Goal: Task Accomplishment & Management: Complete application form

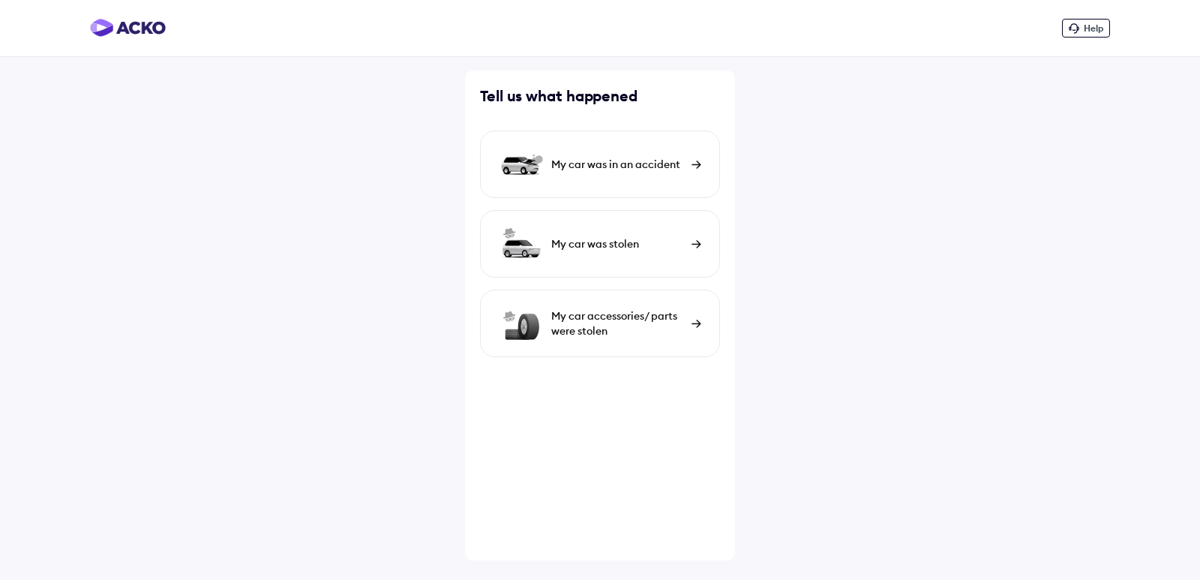
click at [689, 178] on div "My car was in an accident" at bounding box center [600, 165] width 240 height 68
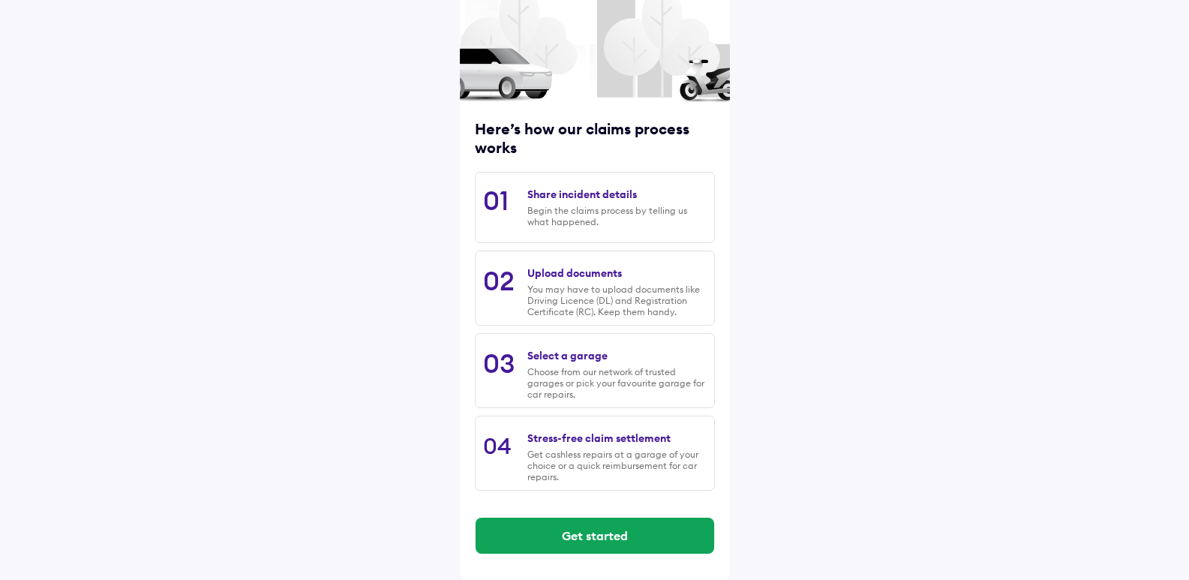
scroll to position [92, 0]
click at [638, 515] on div "Get started" at bounding box center [595, 535] width 240 height 60
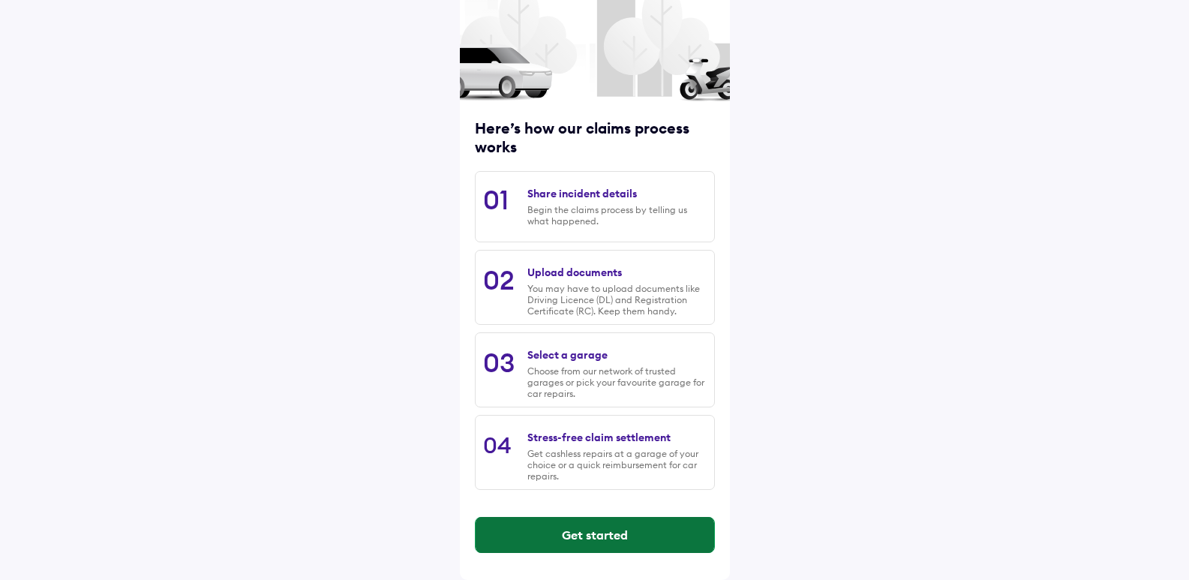
click at [641, 533] on button "Get started" at bounding box center [595, 535] width 239 height 36
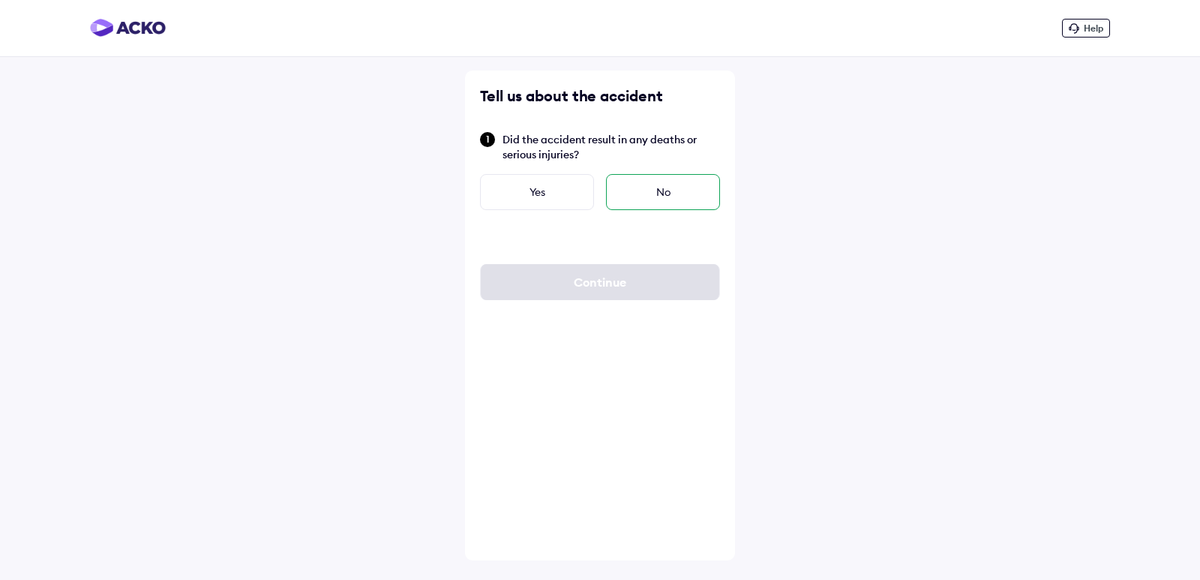
click at [653, 195] on div "No" at bounding box center [663, 192] width 114 height 36
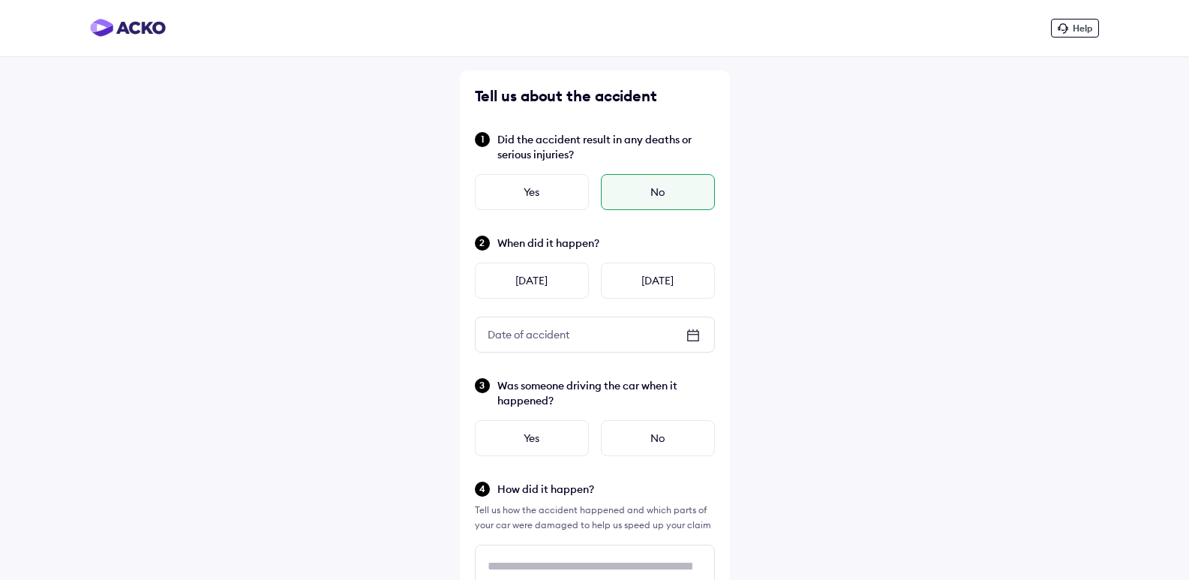
click at [689, 343] on icon at bounding box center [693, 335] width 18 height 18
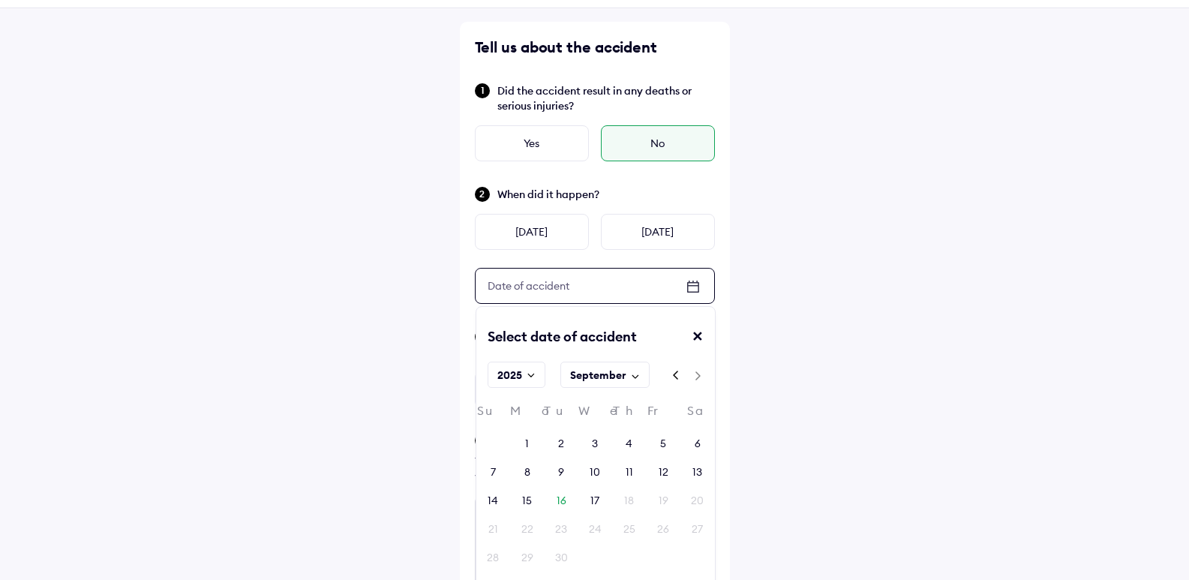
scroll to position [75, 0]
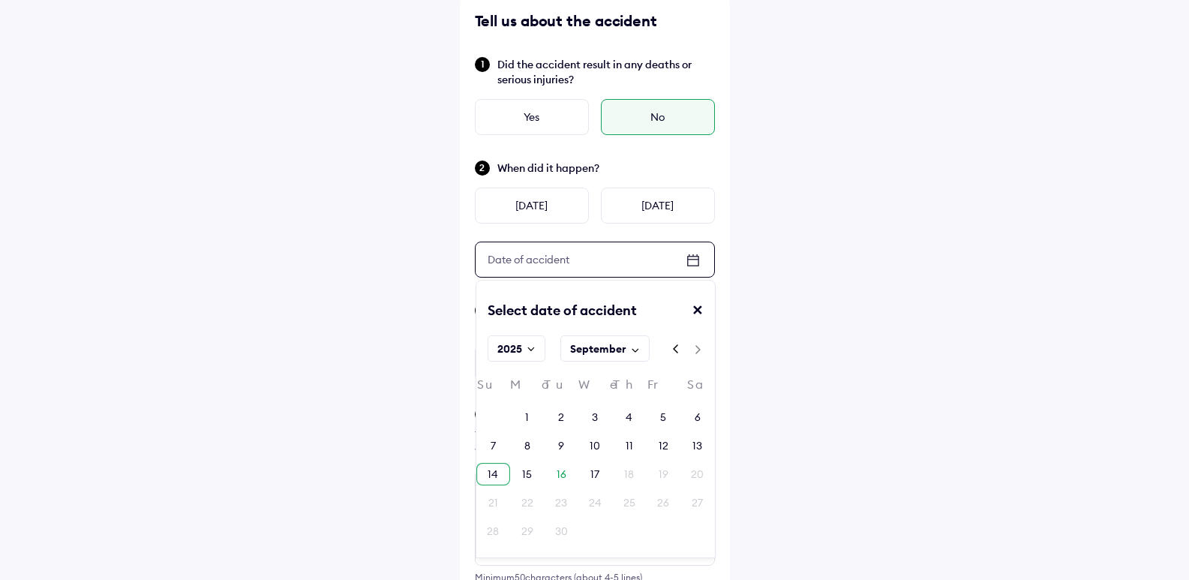
click at [498, 475] on div "14" at bounding box center [493, 474] width 34 height 23
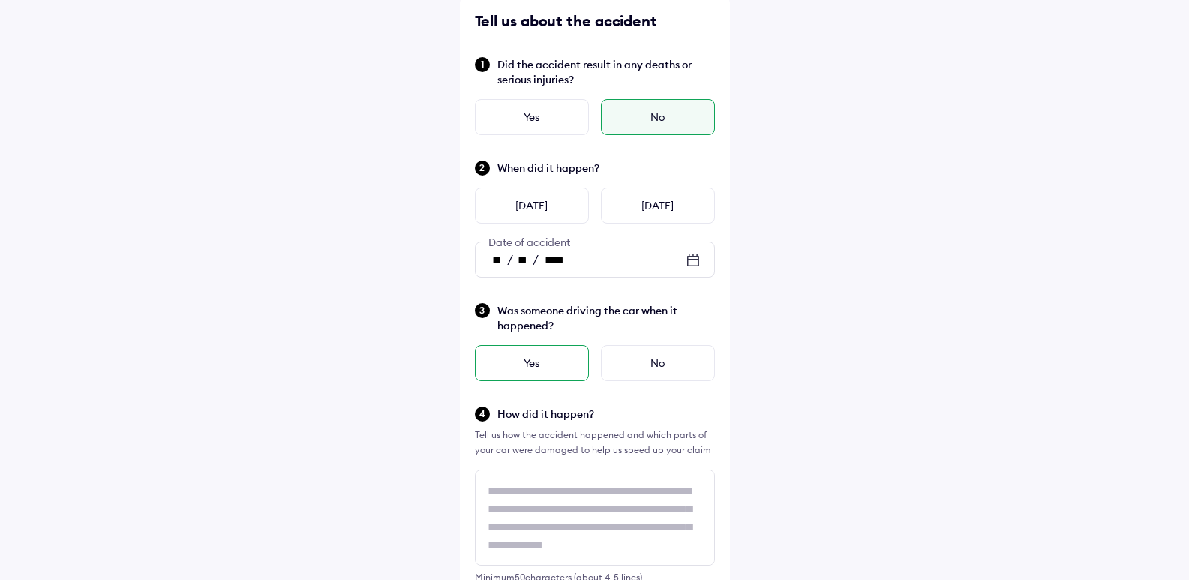
click at [544, 365] on div "Yes" at bounding box center [532, 363] width 114 height 36
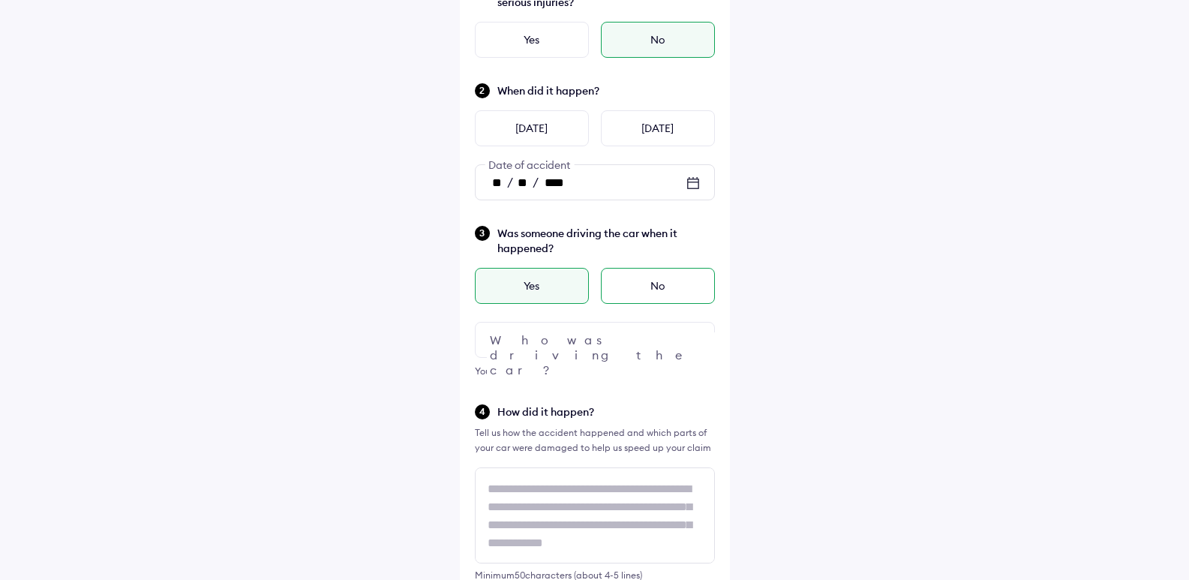
scroll to position [225, 0]
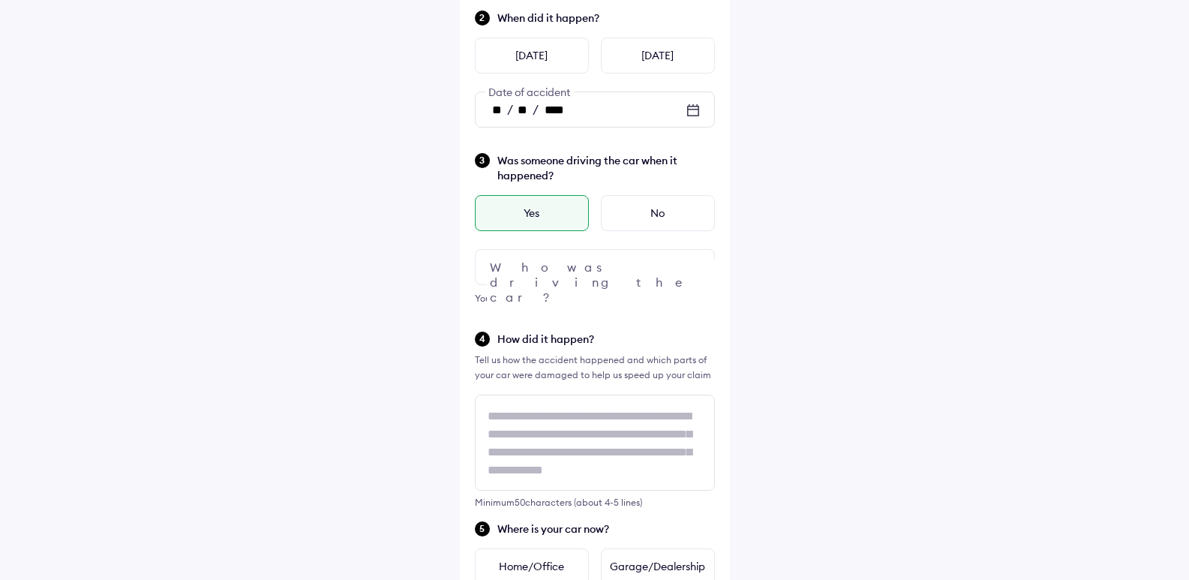
click at [644, 270] on div at bounding box center [595, 267] width 240 height 36
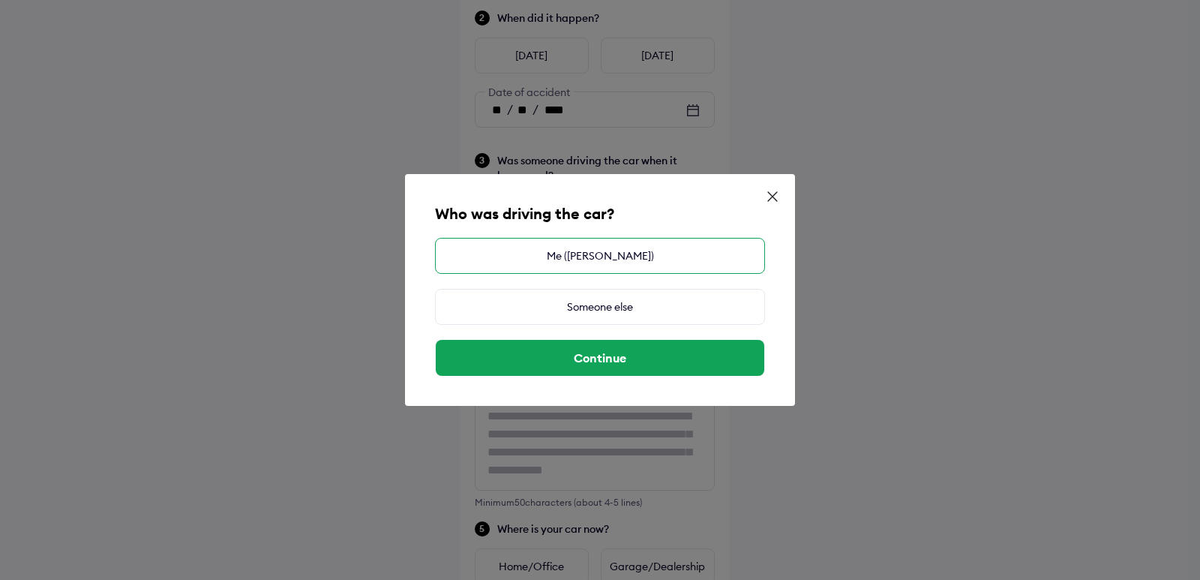
click at [644, 257] on div "Me (Santhosh)" at bounding box center [600, 256] width 330 height 36
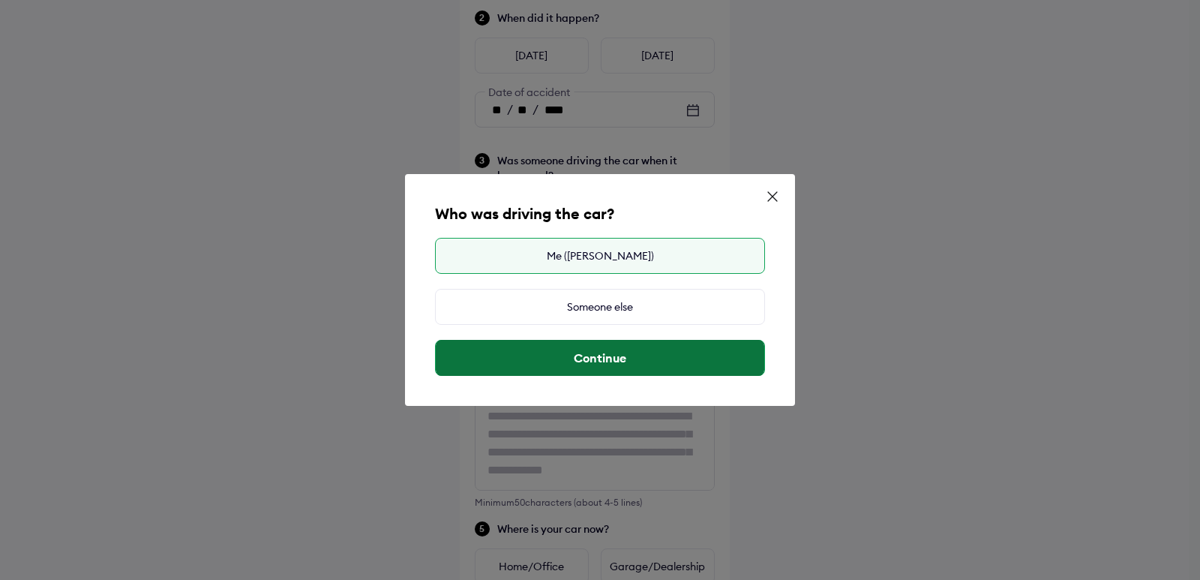
click at [664, 358] on button "Continue" at bounding box center [600, 358] width 329 height 36
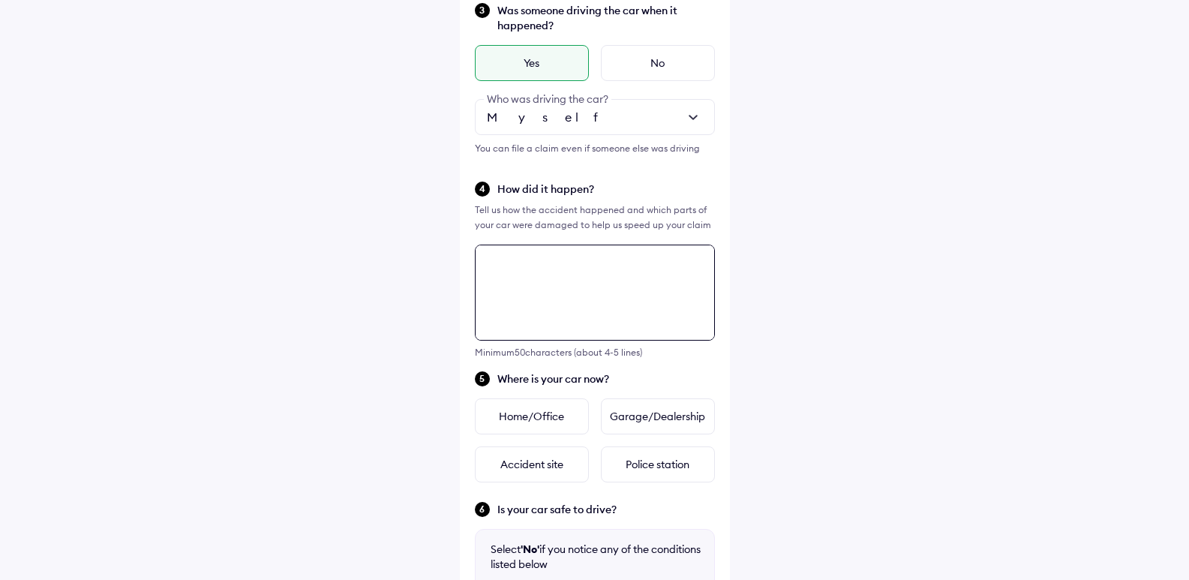
click at [562, 278] on textarea at bounding box center [595, 293] width 240 height 96
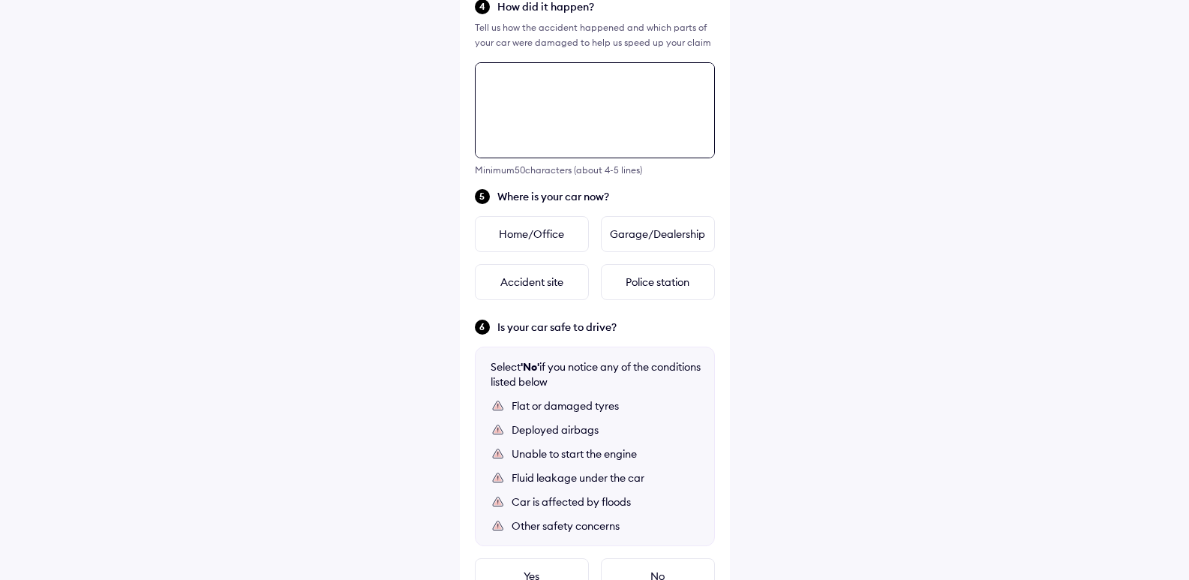
scroll to position [620, 0]
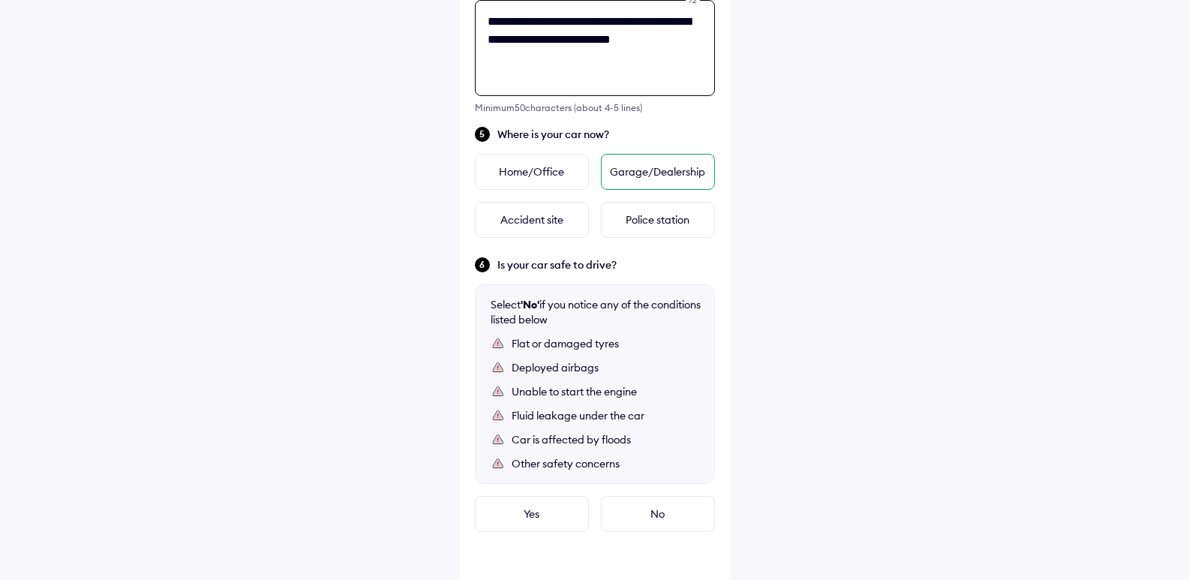
type textarea "**********"
click at [674, 173] on div "Garage/Dealership" at bounding box center [658, 172] width 114 height 36
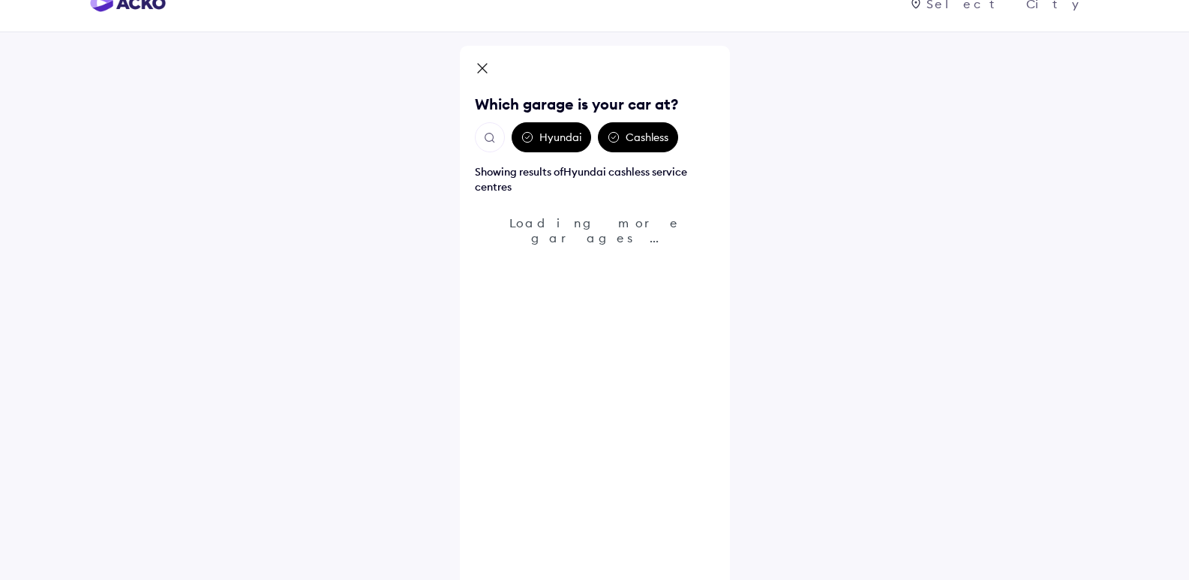
scroll to position [45, 0]
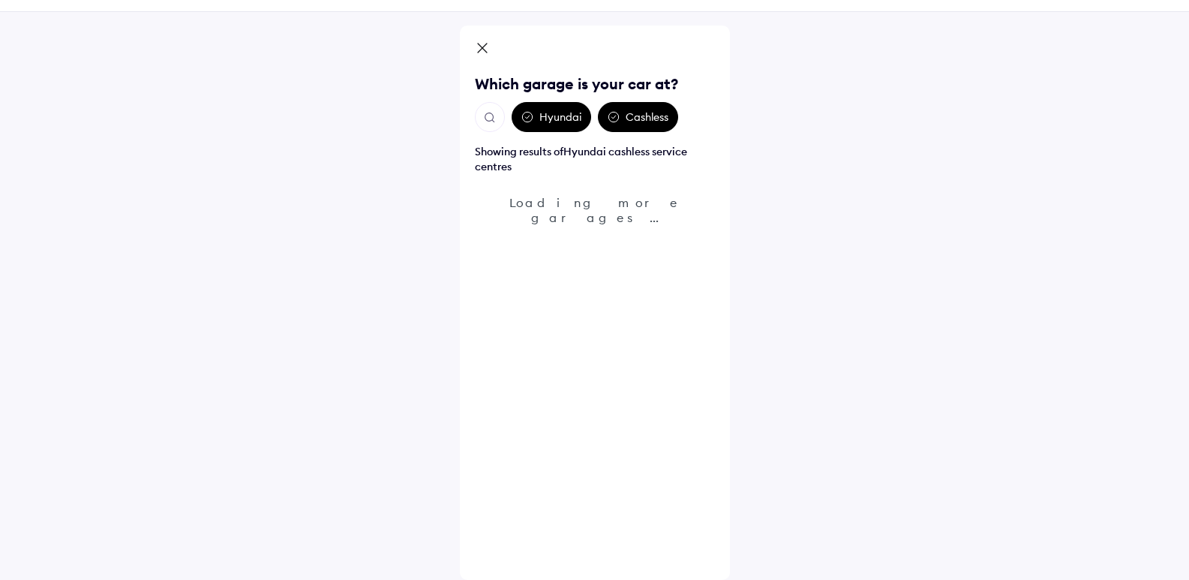
click at [607, 201] on div "Loading more garages..." at bounding box center [595, 210] width 240 height 30
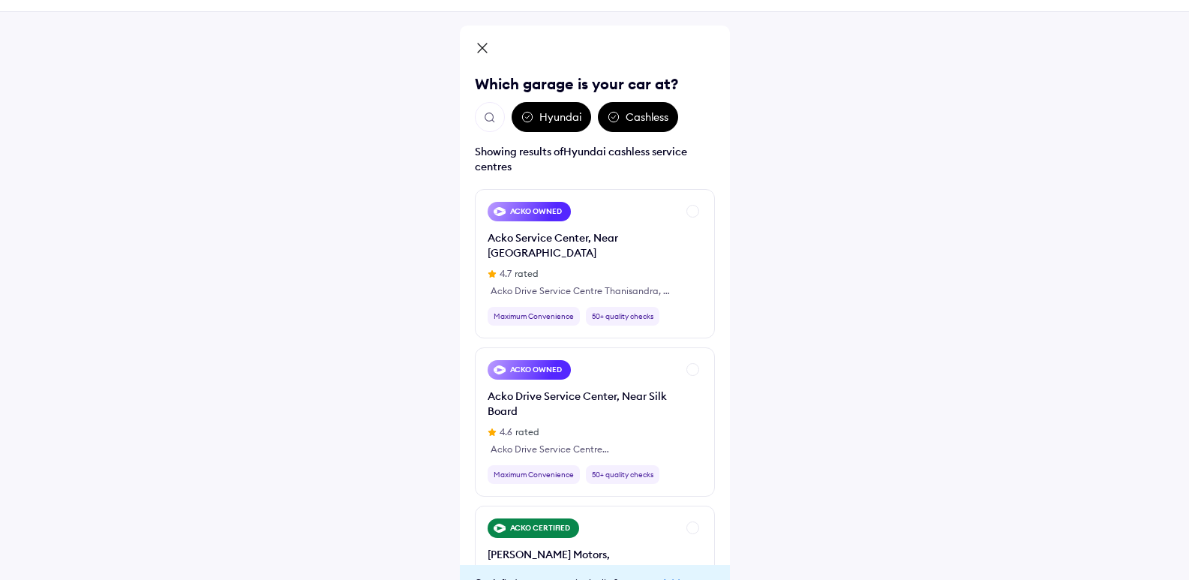
click at [563, 122] on div "Hyundai" at bounding box center [552, 117] width 80 height 30
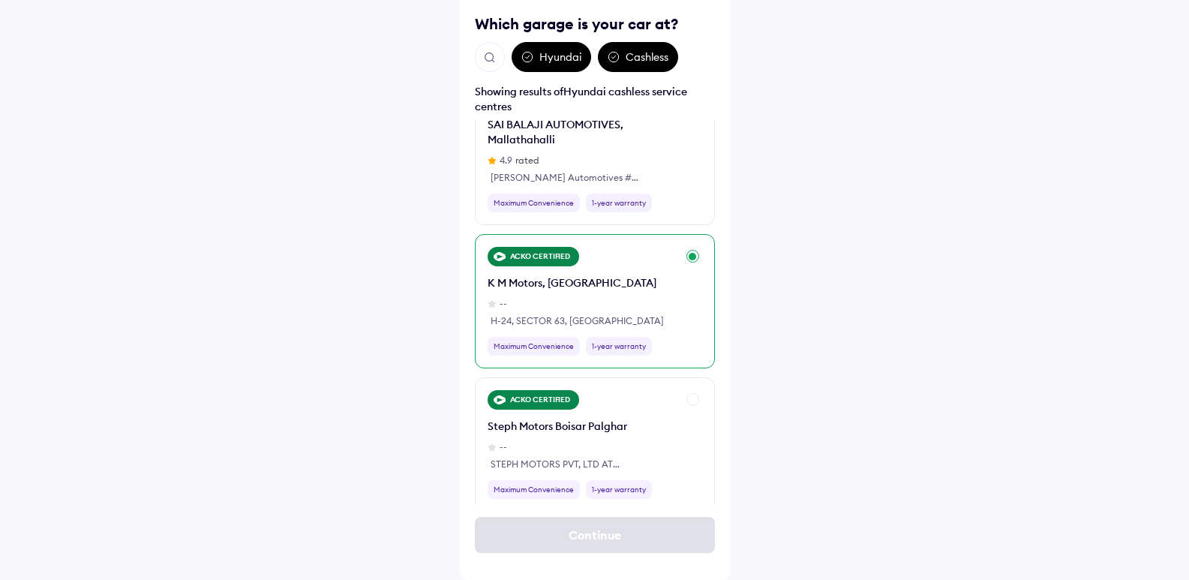
scroll to position [1050, 0]
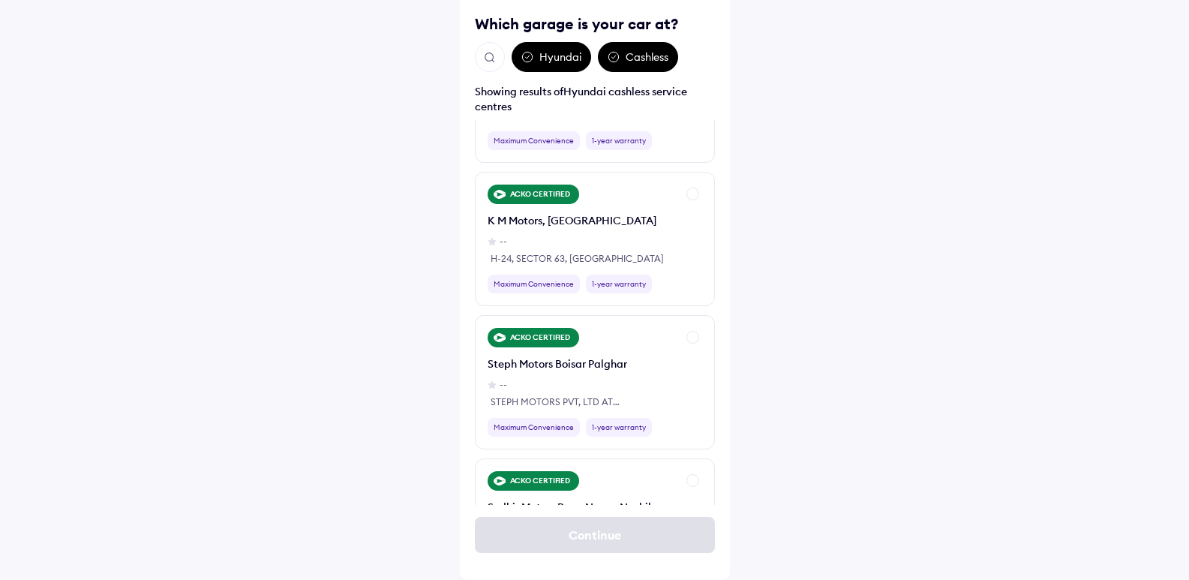
click at [490, 62] on img "Open search" at bounding box center [490, 58] width 14 height 14
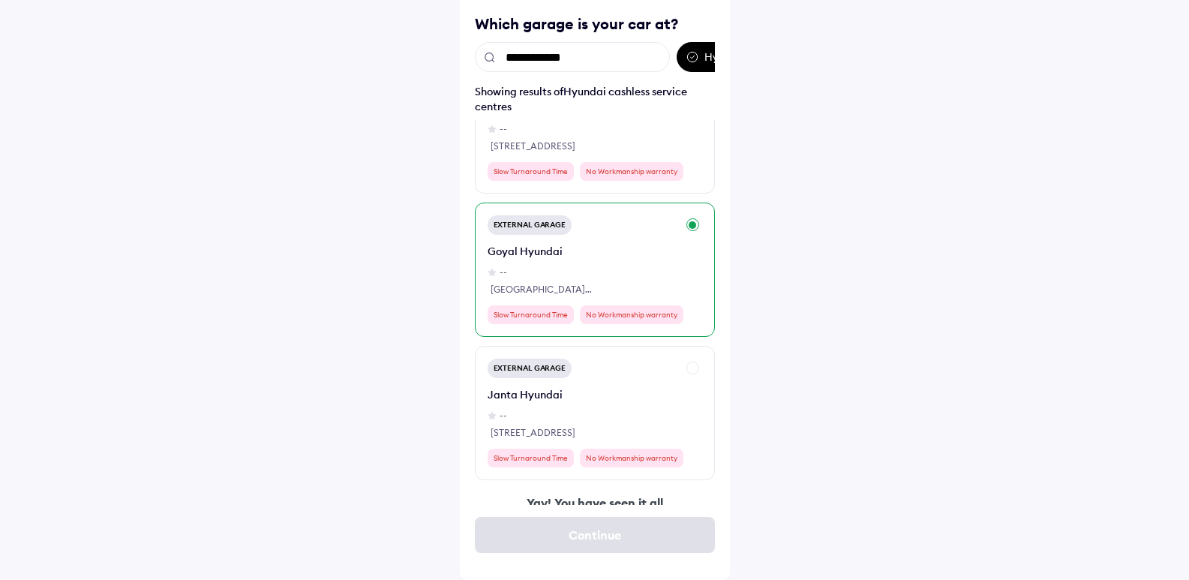
scroll to position [233, 0]
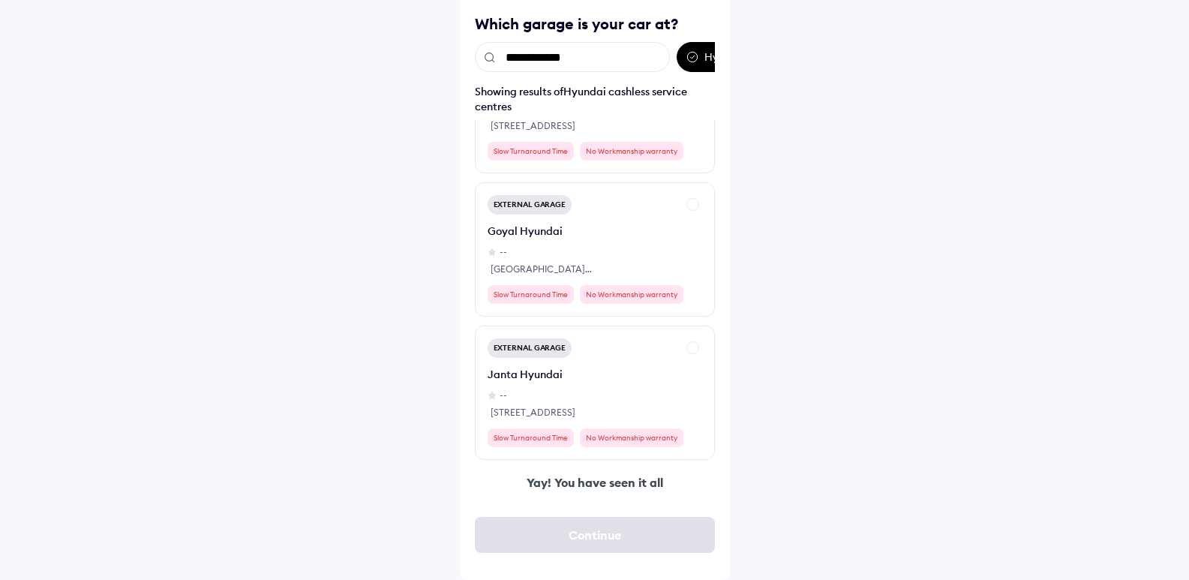
drag, startPoint x: 584, startPoint y: 54, endPoint x: 418, endPoint y: 56, distance: 165.8
click at [419, 57] on div "**********" at bounding box center [594, 237] width 1189 height 685
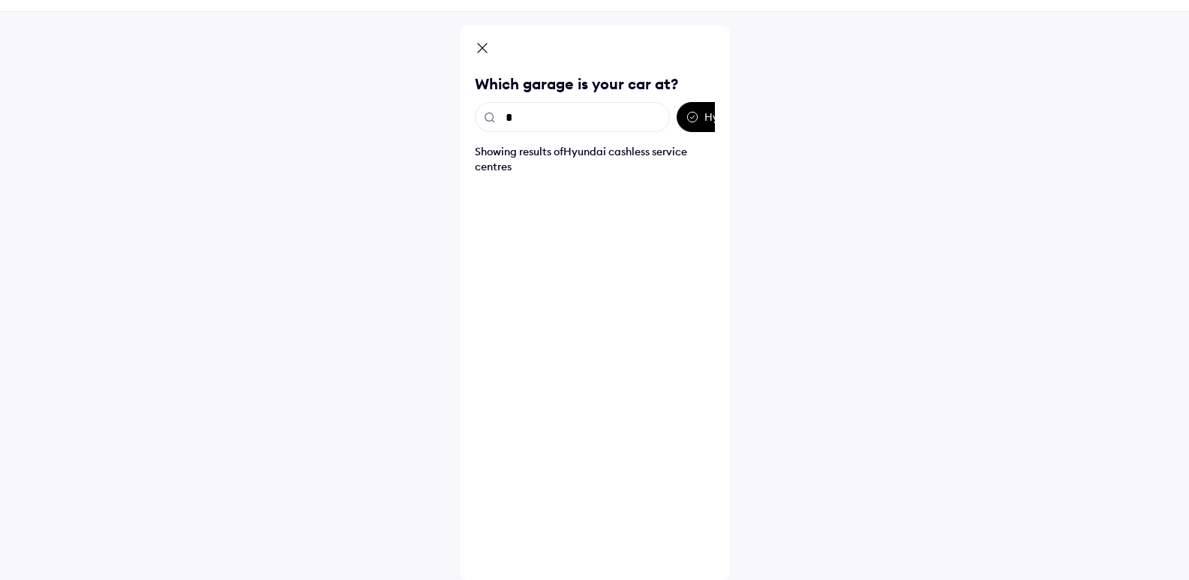
scroll to position [0, 0]
type input "********"
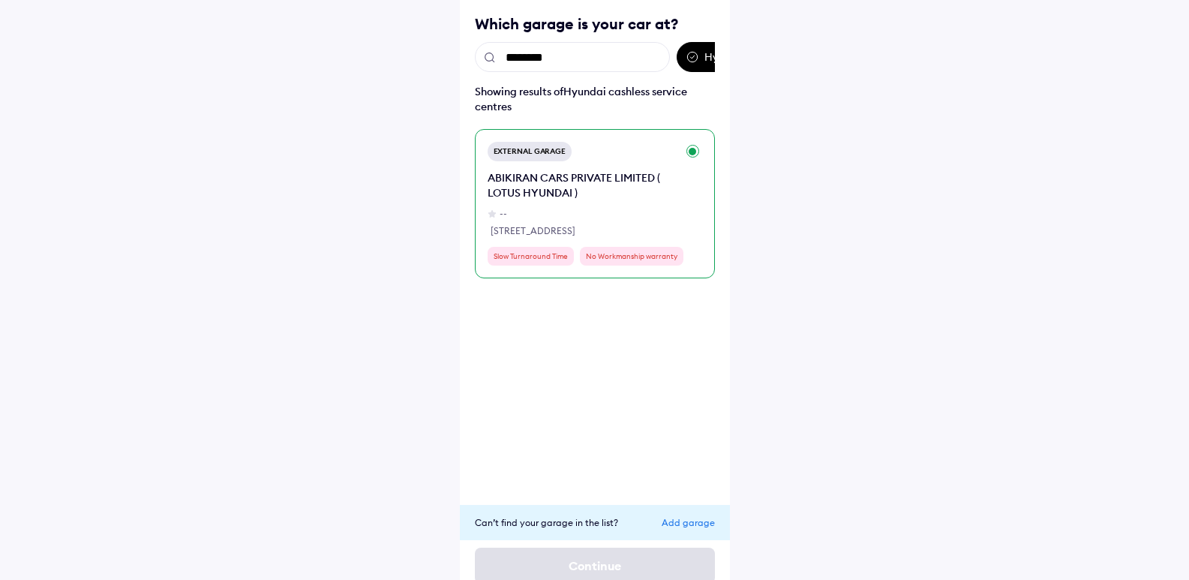
click at [569, 191] on div "ABIKIRAN CARS PRIVATE LIMITED ( LOTUS HYUNDAI )" at bounding box center [582, 185] width 189 height 30
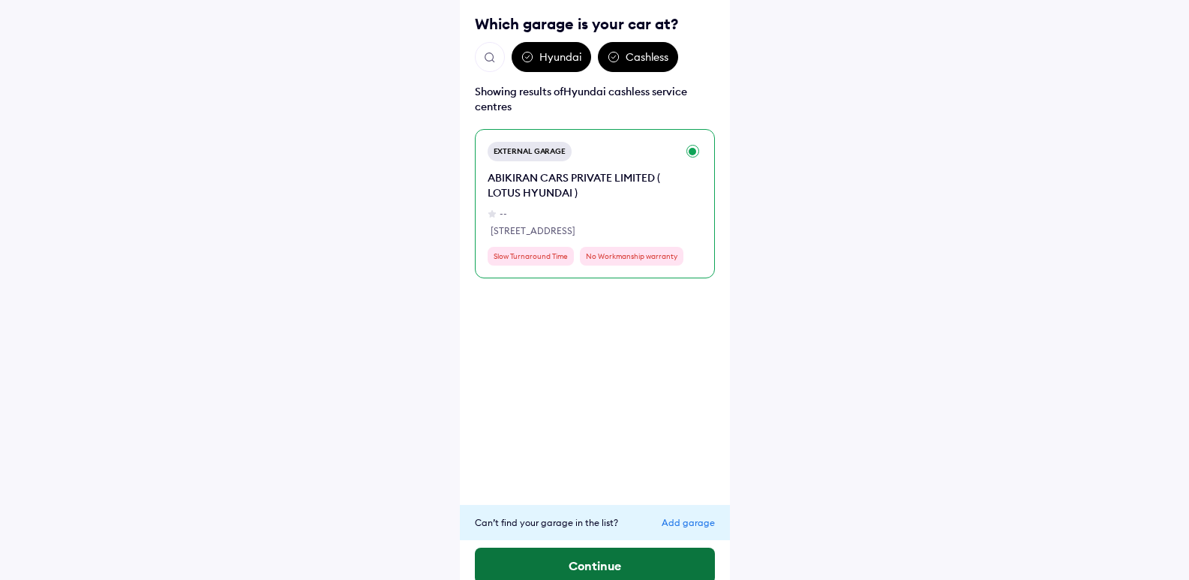
click at [679, 577] on button "Continue" at bounding box center [595, 566] width 240 height 36
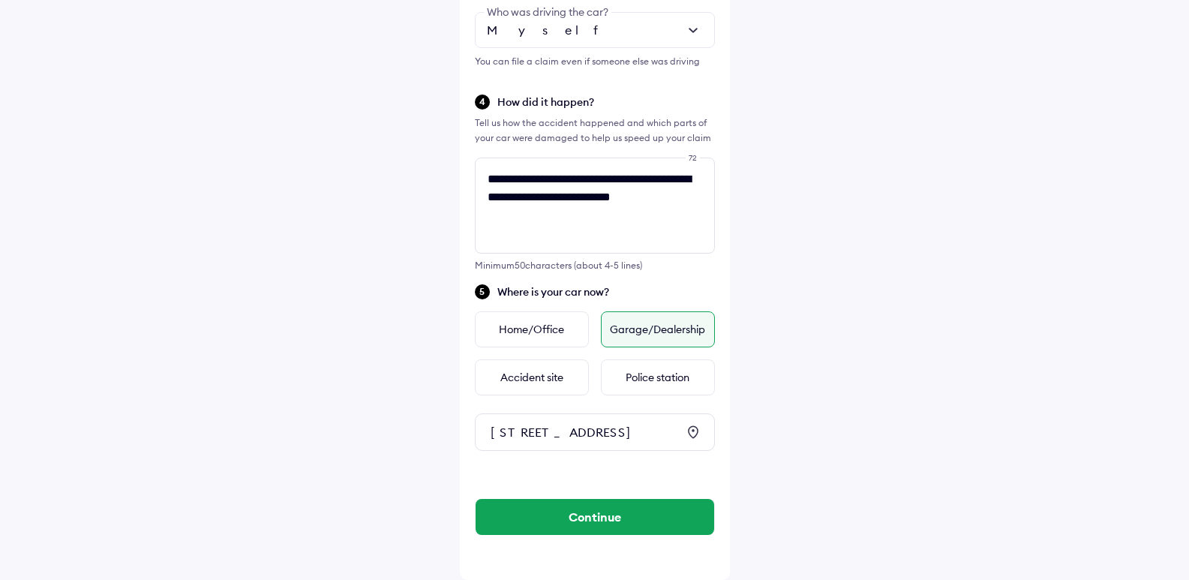
scroll to position [489, 0]
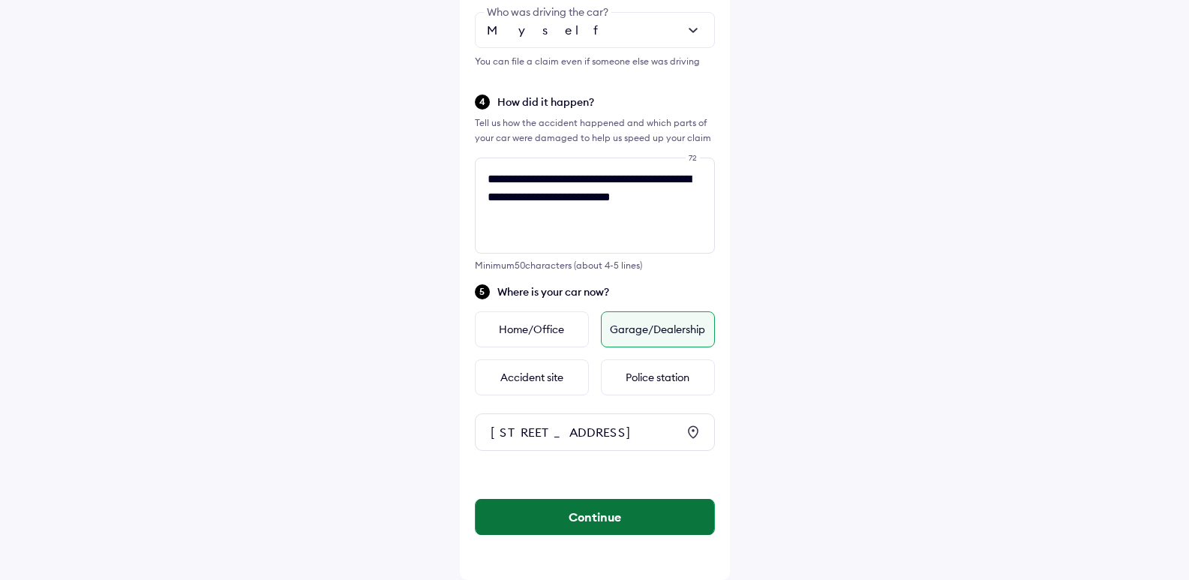
click at [646, 512] on button "Continue" at bounding box center [595, 517] width 239 height 36
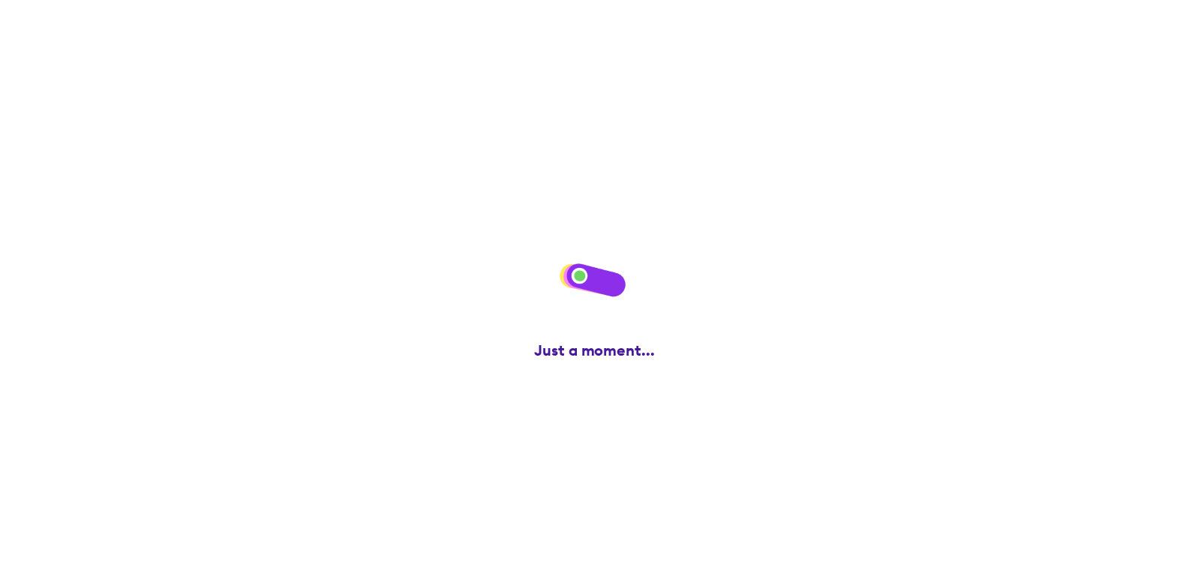
scroll to position [0, 0]
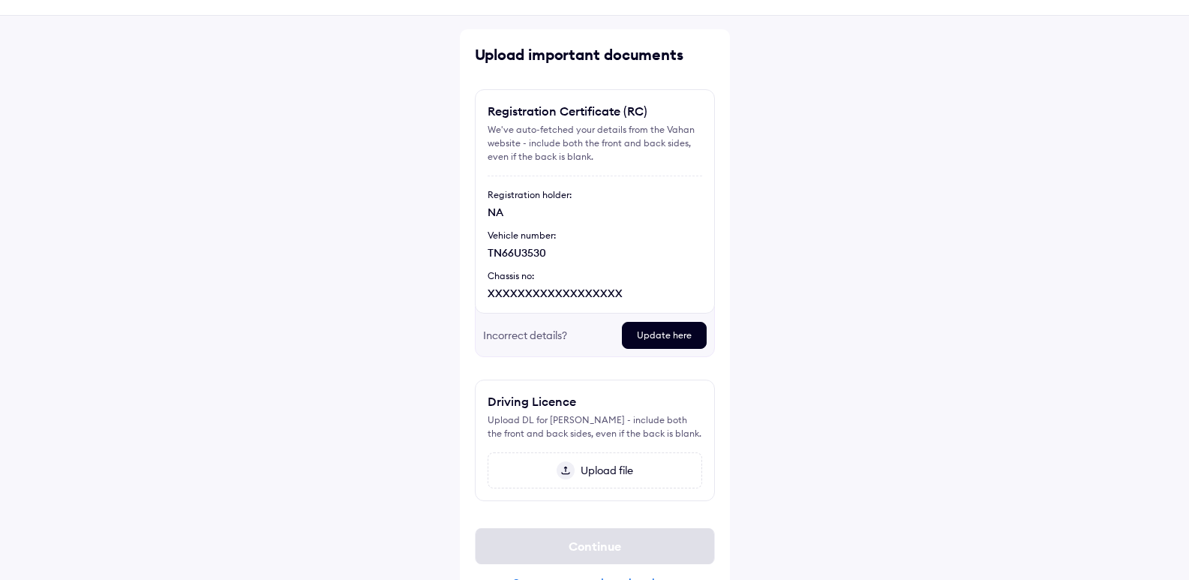
scroll to position [75, 0]
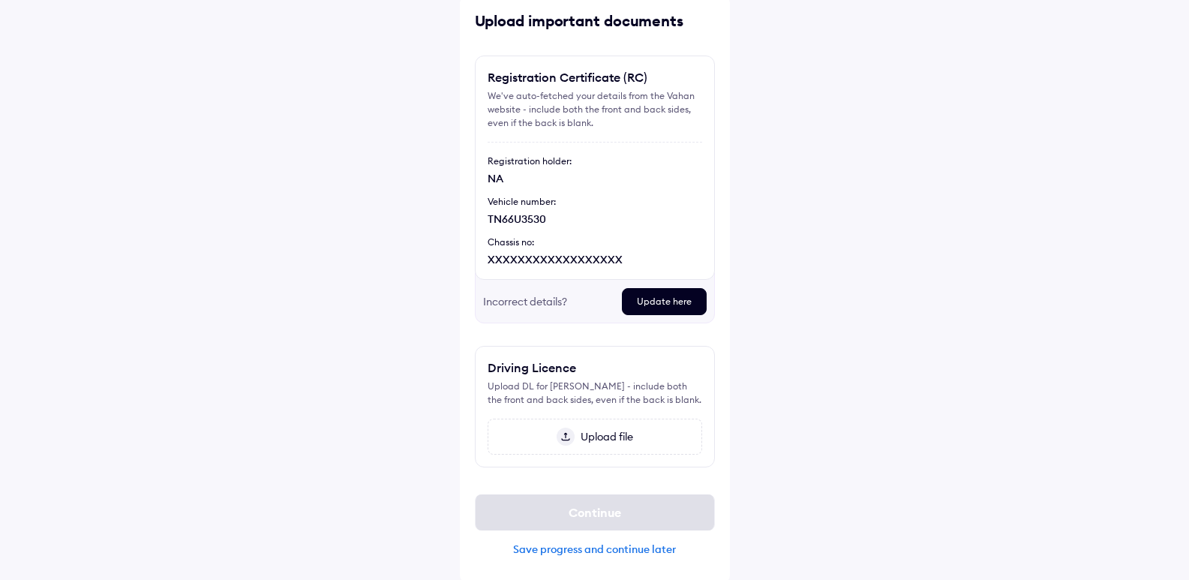
click at [530, 253] on div "XXXXXXXXXXXXXXXXXX" at bounding box center [595, 259] width 215 height 15
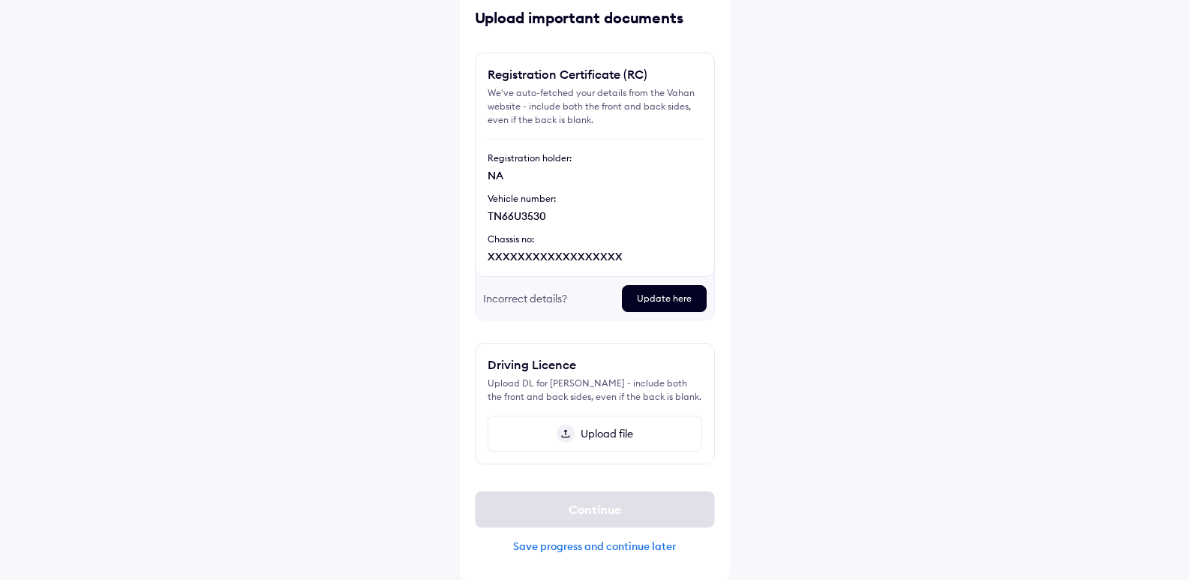
click at [577, 305] on div "Incorrect details?" at bounding box center [546, 298] width 127 height 27
click at [596, 437] on span "Upload file" at bounding box center [604, 434] width 59 height 14
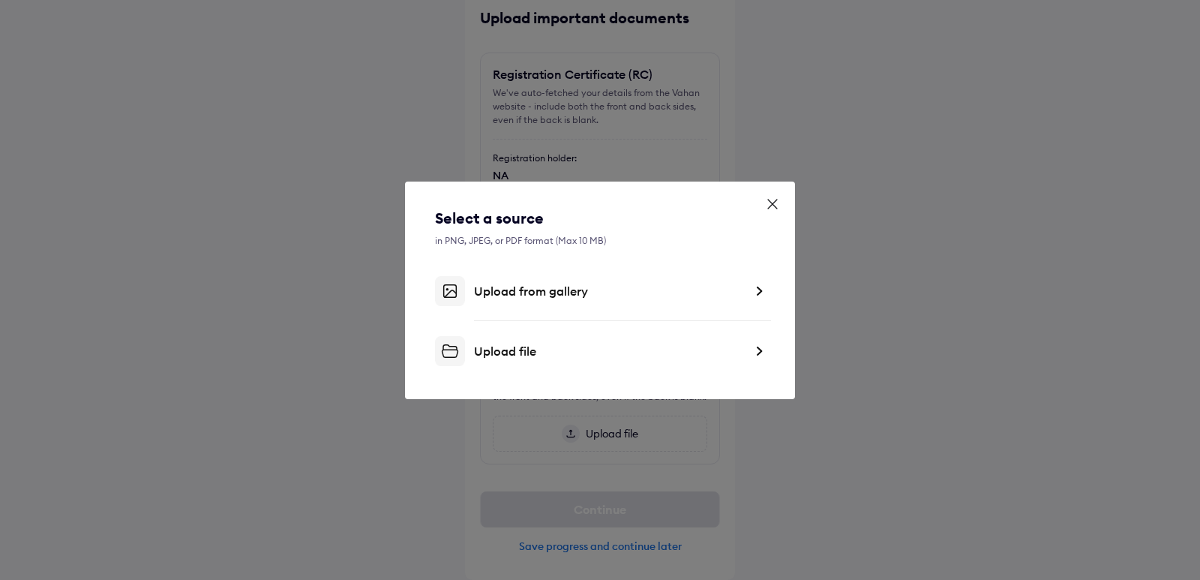
click at [649, 353] on div "Upload file" at bounding box center [609, 351] width 270 height 15
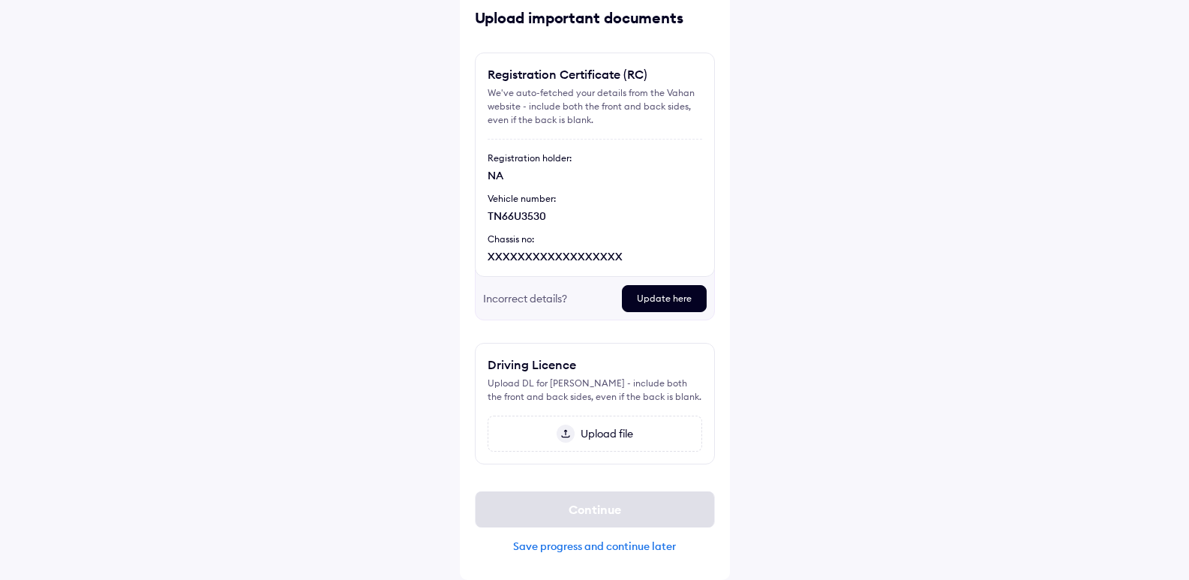
click at [651, 299] on div "Update here" at bounding box center [664, 298] width 85 height 27
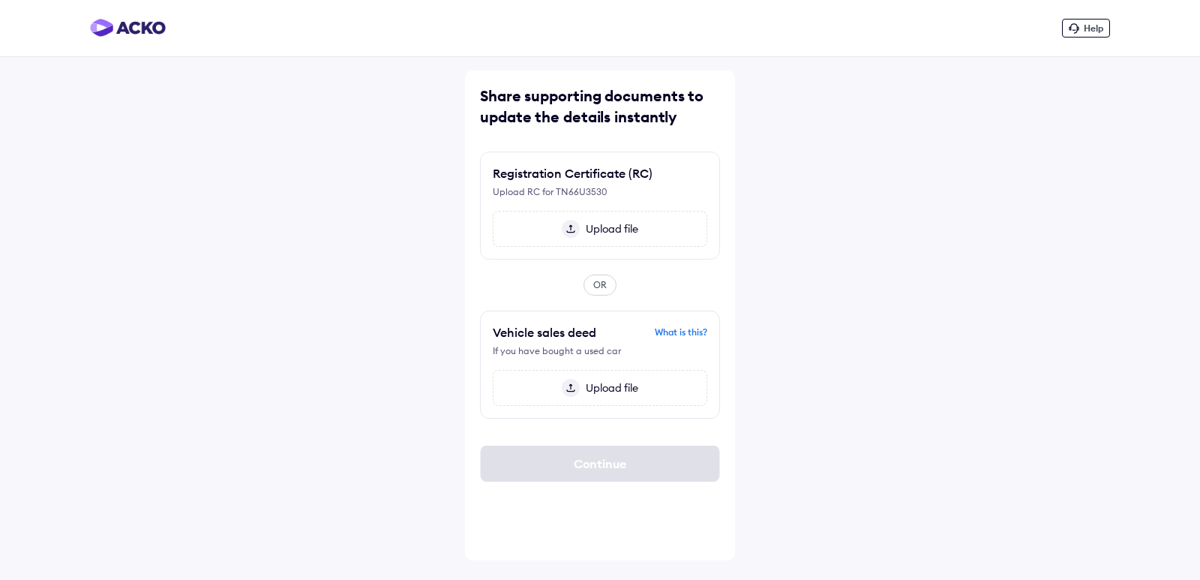
click at [630, 227] on span "Upload file" at bounding box center [609, 229] width 59 height 14
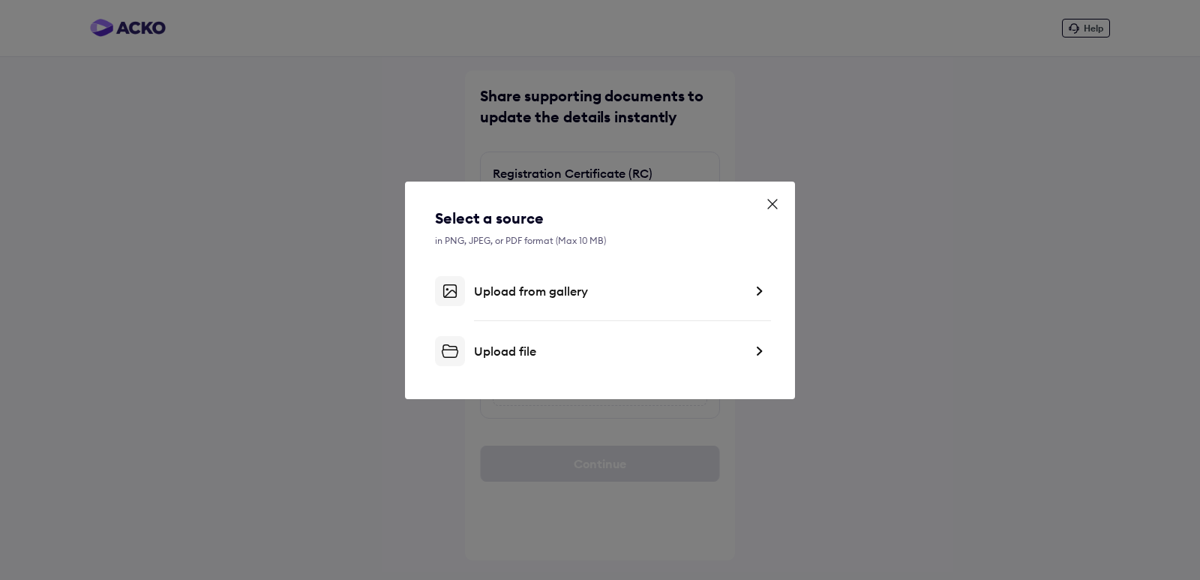
click at [608, 356] on div "Upload file" at bounding box center [609, 351] width 270 height 15
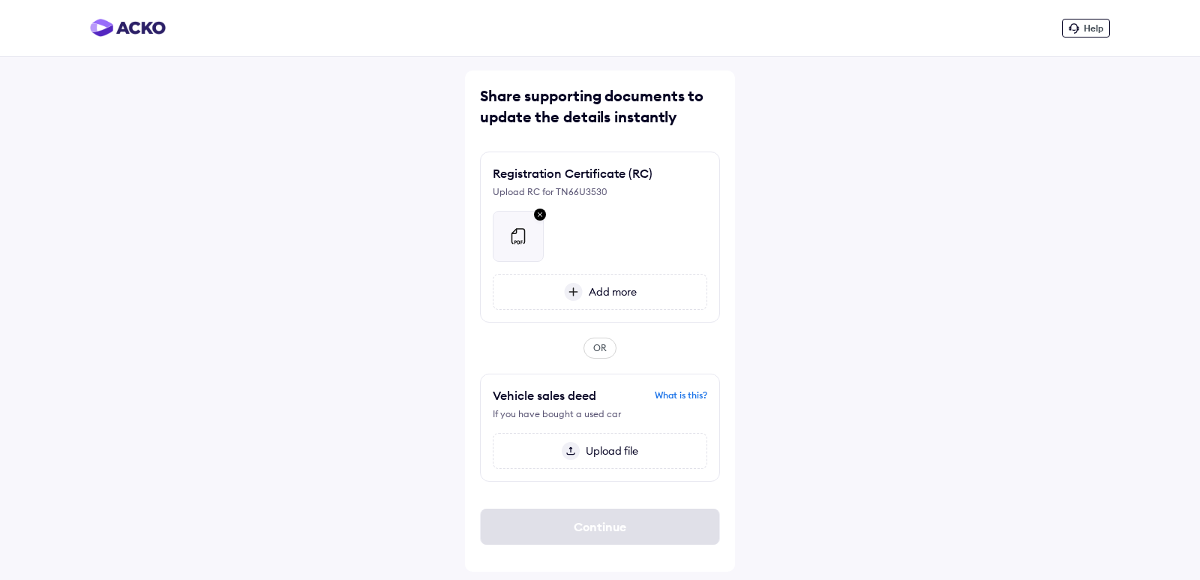
click at [629, 296] on span "Add more" at bounding box center [610, 292] width 54 height 14
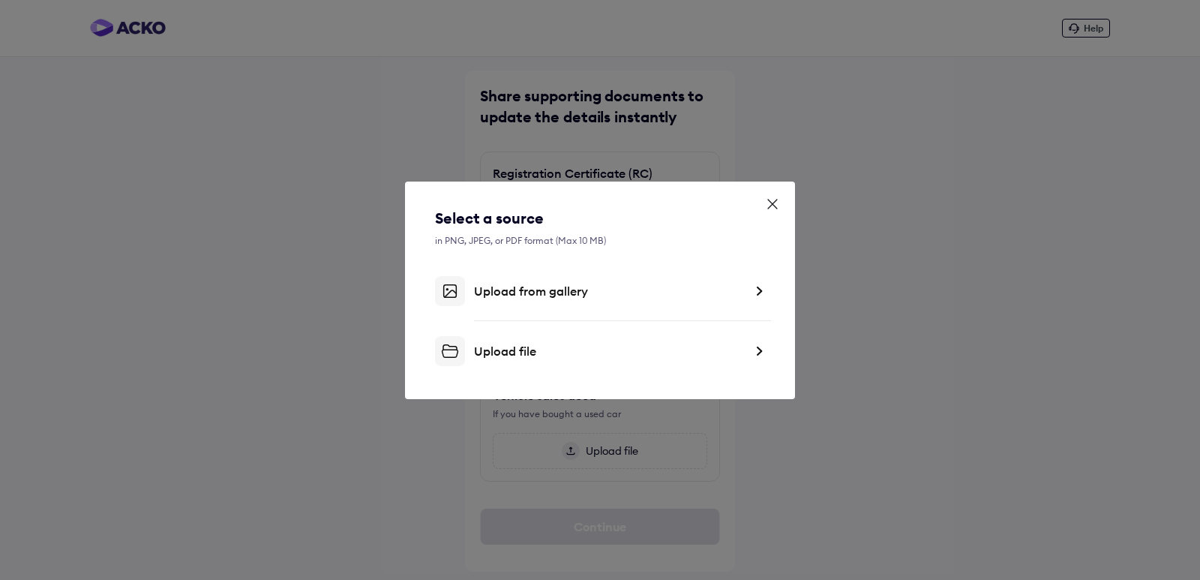
click at [624, 350] on div "Upload file" at bounding box center [609, 351] width 270 height 15
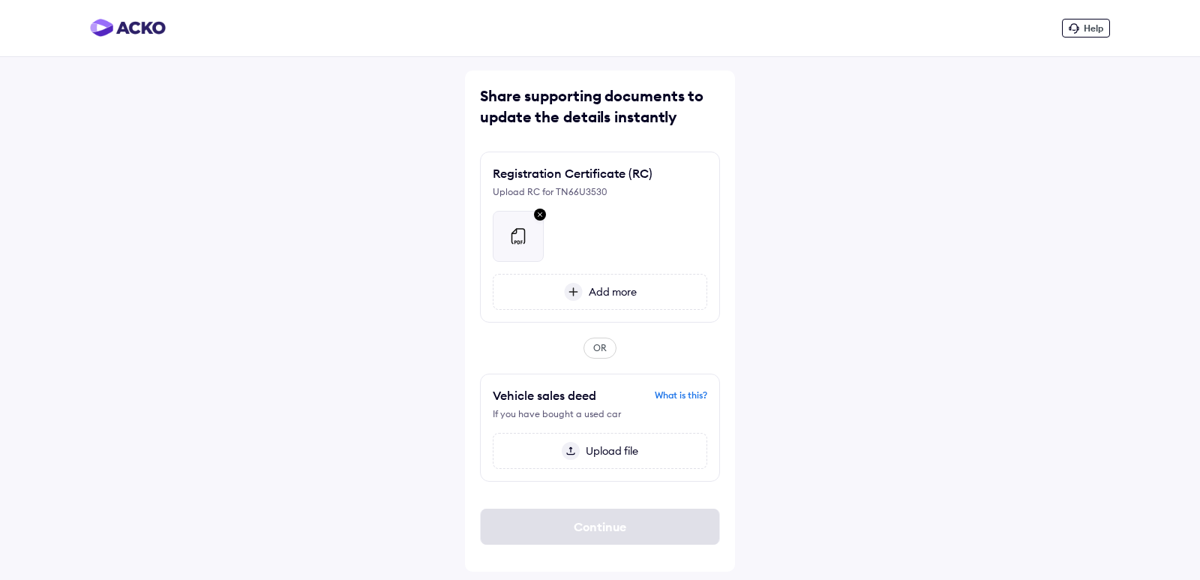
click at [620, 296] on span "Add more" at bounding box center [610, 292] width 54 height 14
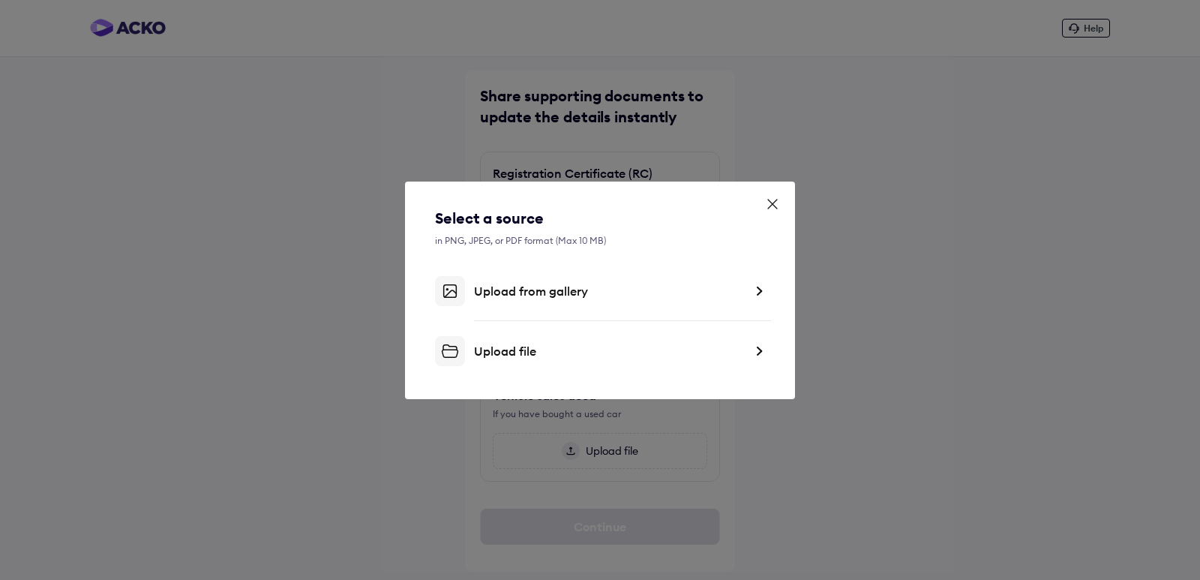
click at [950, 176] on div "Select a source in PNG, JPEG, or PDF format (Max 10 MB) Upload from gallery Upl…" at bounding box center [600, 290] width 1200 height 580
click at [776, 207] on icon at bounding box center [772, 204] width 9 height 9
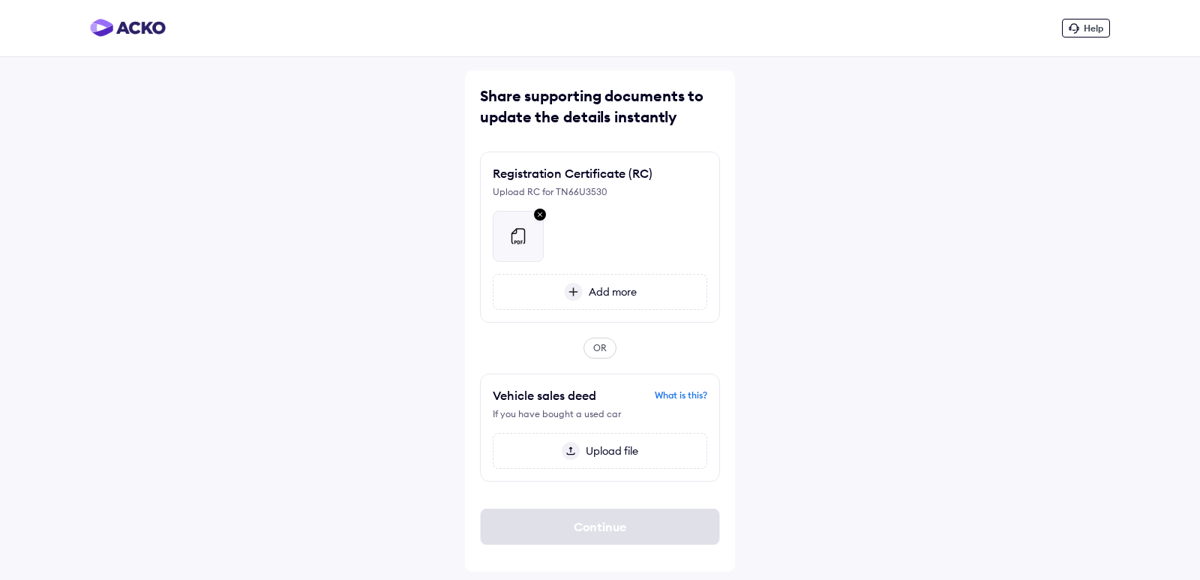
click at [640, 299] on div "Add more" at bounding box center [600, 292] width 215 height 36
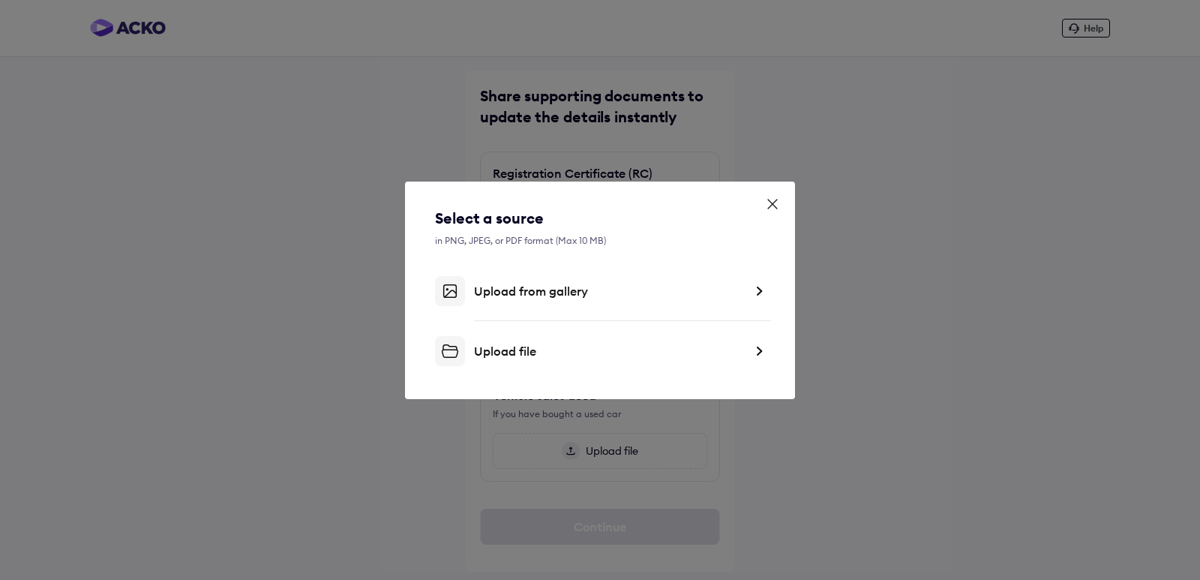
click at [533, 359] on div "Upload file" at bounding box center [600, 351] width 330 height 30
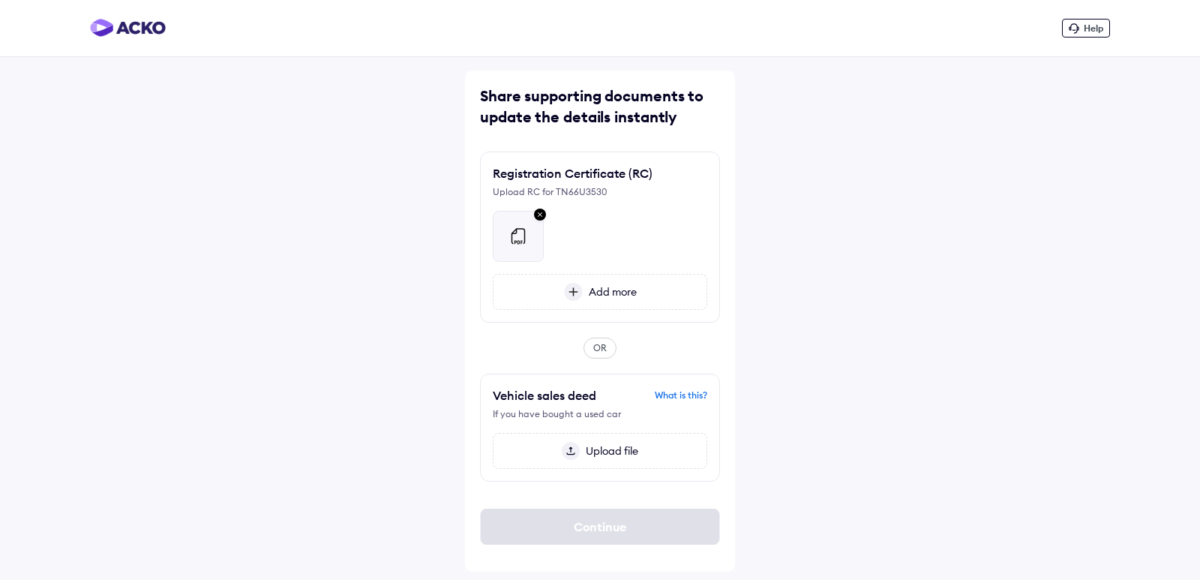
click at [607, 293] on span "Add more" at bounding box center [610, 292] width 54 height 14
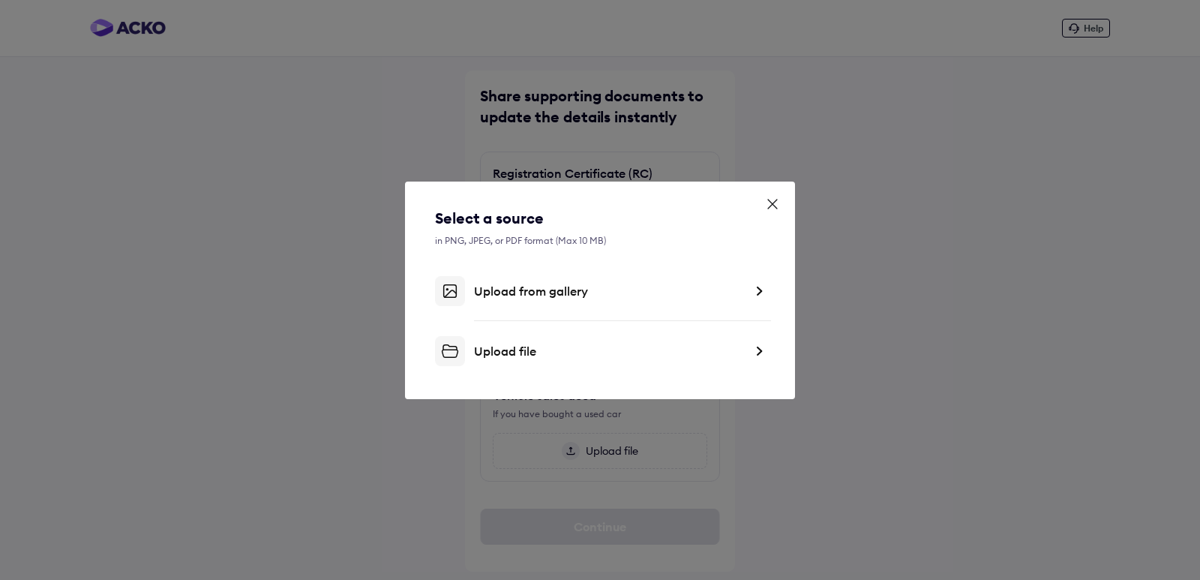
click at [574, 344] on div "Upload file" at bounding box center [609, 351] width 270 height 15
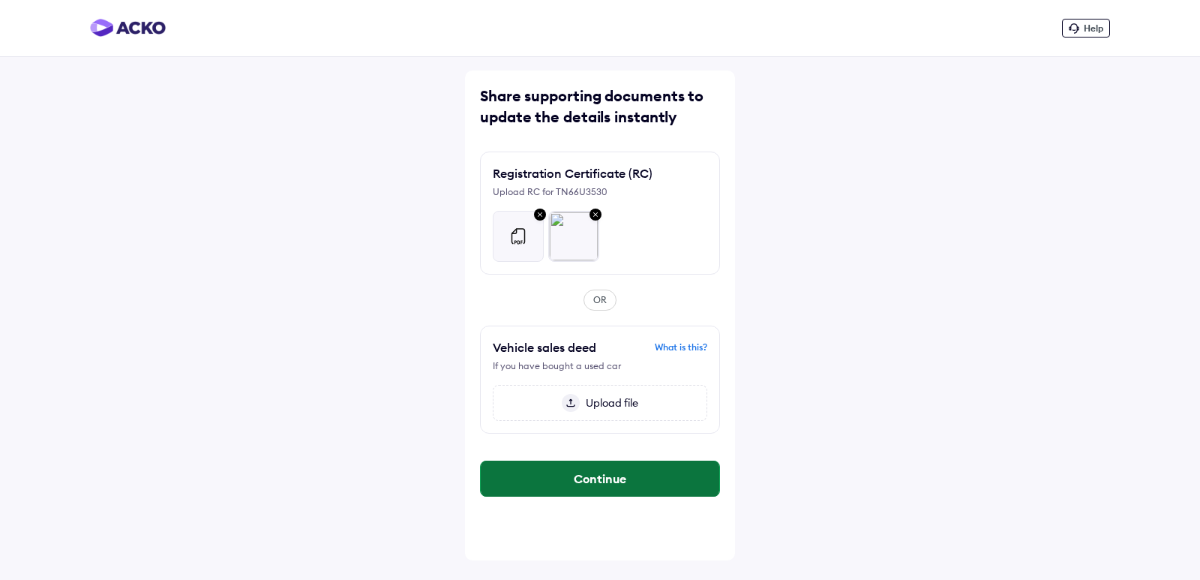
click at [661, 485] on button "Continue" at bounding box center [600, 479] width 239 height 36
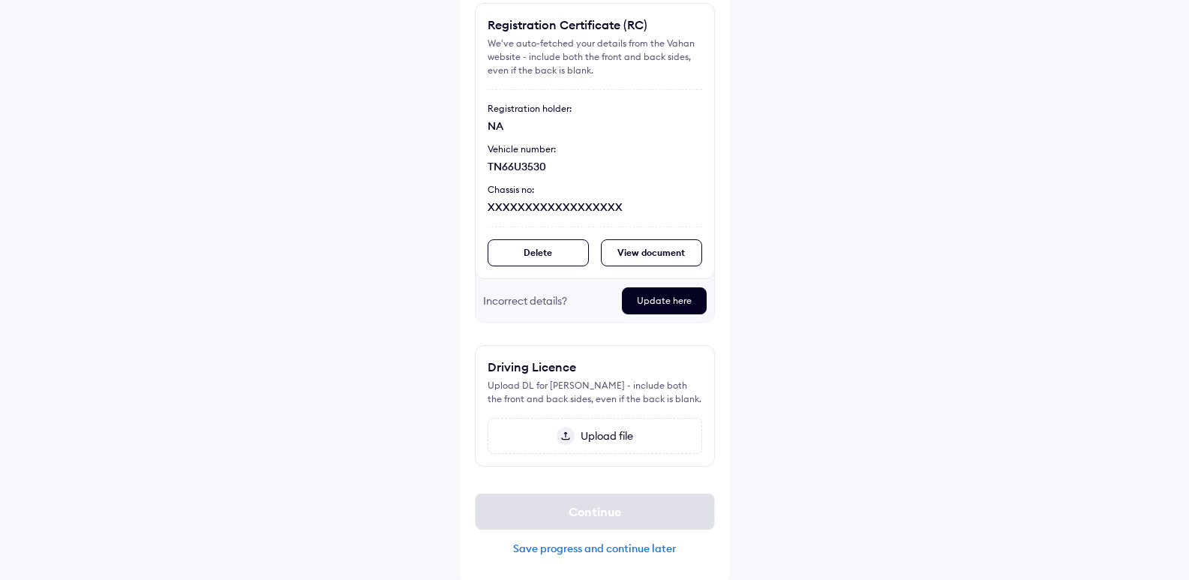
scroll to position [130, 0]
click at [640, 542] on div "Save progress and continue later" at bounding box center [595, 546] width 240 height 14
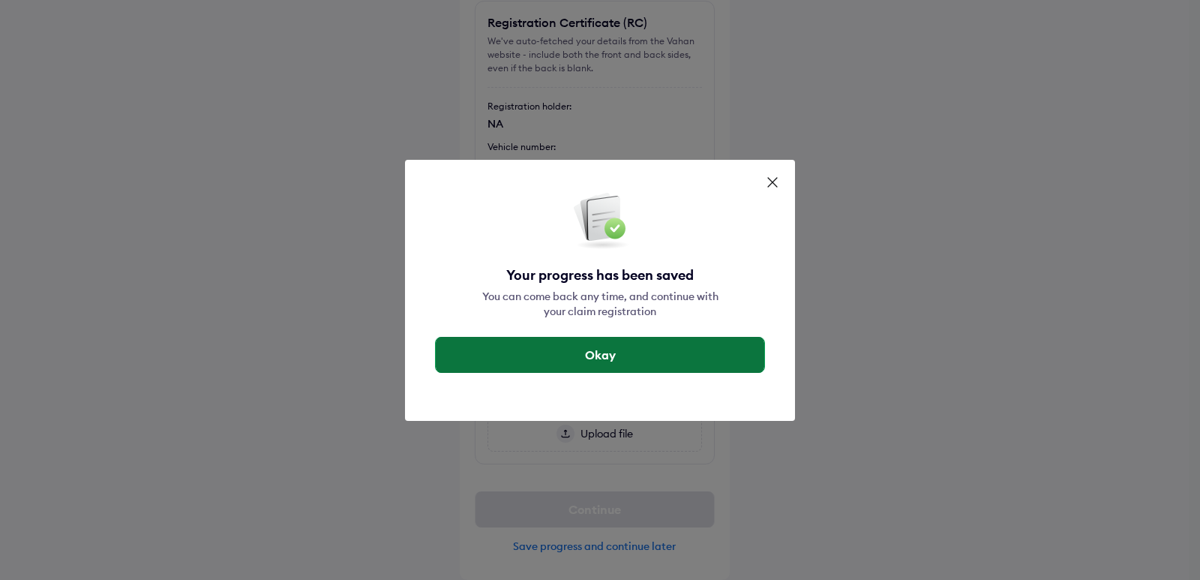
click at [664, 356] on button "Okay" at bounding box center [600, 355] width 329 height 36
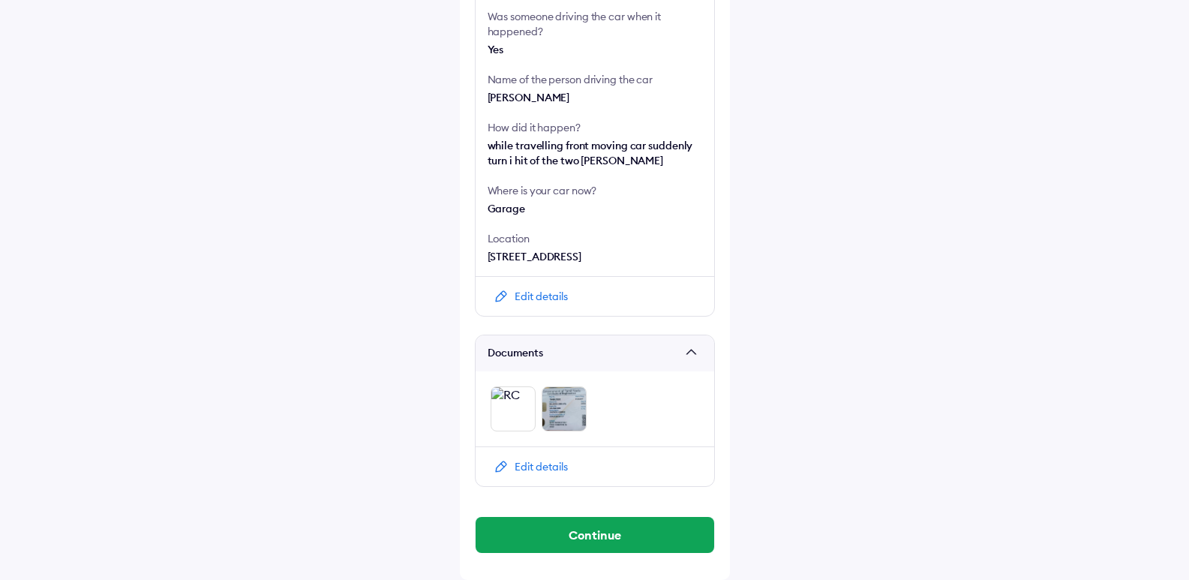
scroll to position [470, 0]
drag, startPoint x: 616, startPoint y: 528, endPoint x: 629, endPoint y: 525, distance: 13.1
click at [617, 528] on button "Continue" at bounding box center [595, 535] width 239 height 36
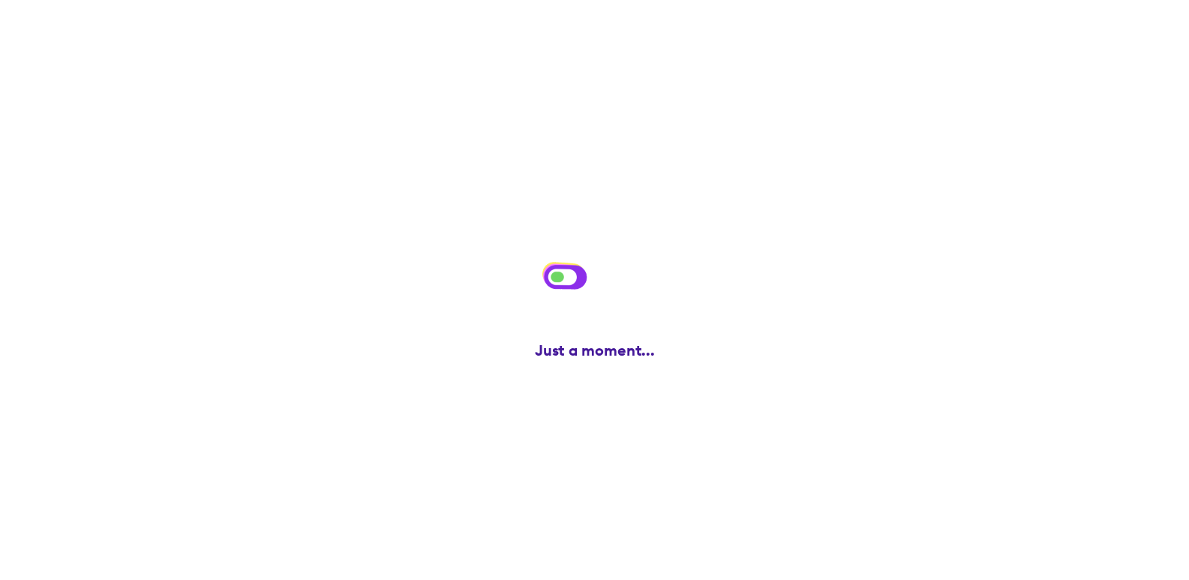
scroll to position [0, 0]
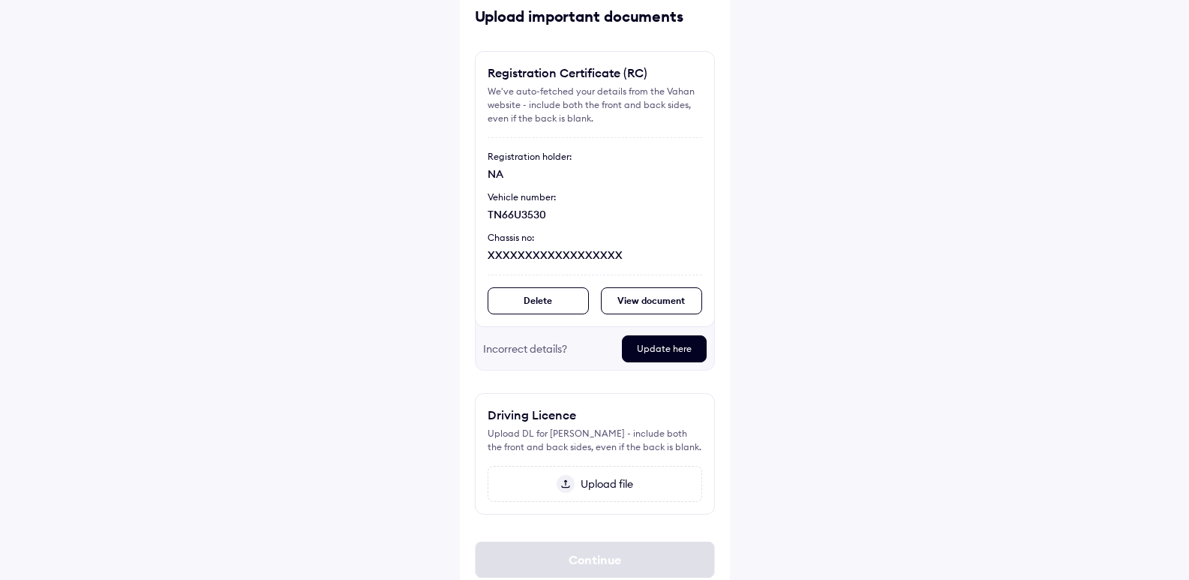
scroll to position [130, 0]
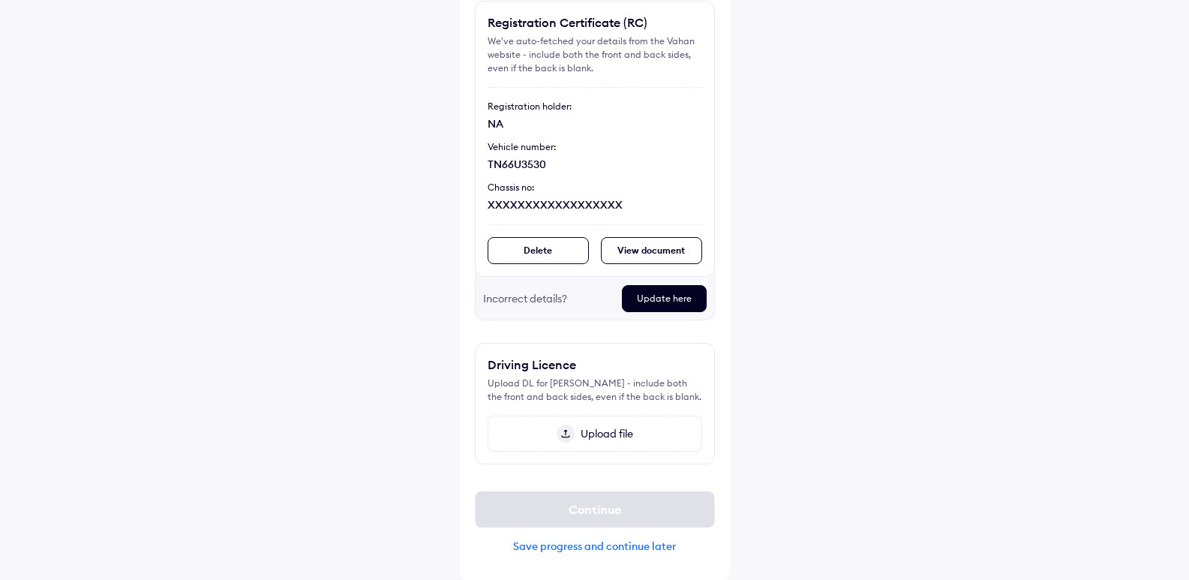
click at [651, 530] on div "Continue Save progress and continue later" at bounding box center [595, 522] width 240 height 86
click at [650, 553] on div "Continue Save progress and continue later" at bounding box center [595, 522] width 240 height 86
click at [647, 545] on div "Save progress and continue later" at bounding box center [595, 546] width 240 height 14
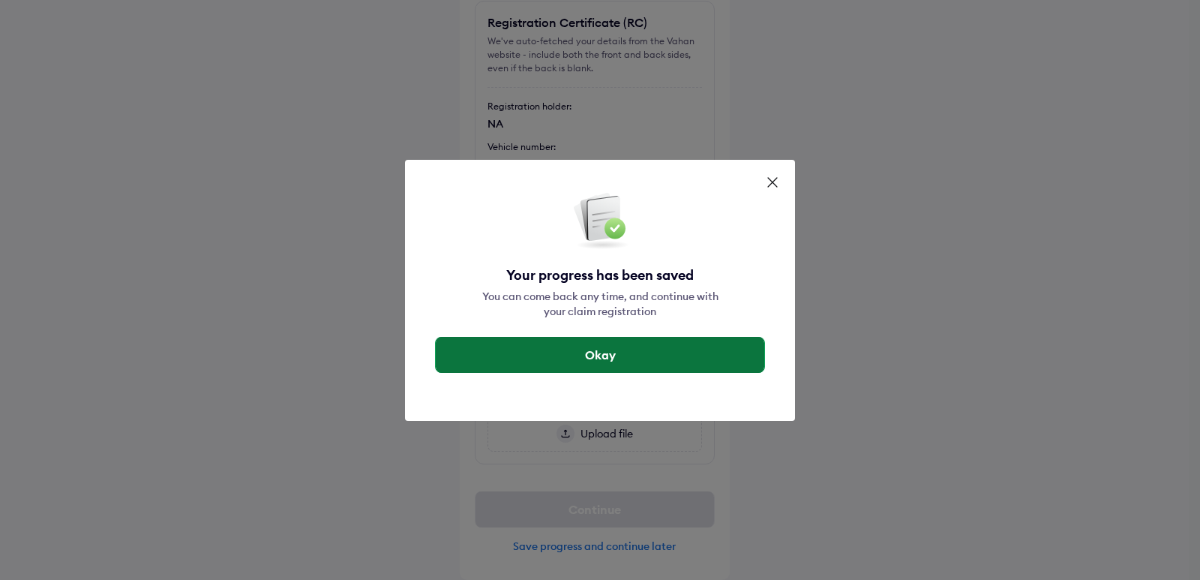
click at [664, 355] on button "Okay" at bounding box center [600, 355] width 329 height 36
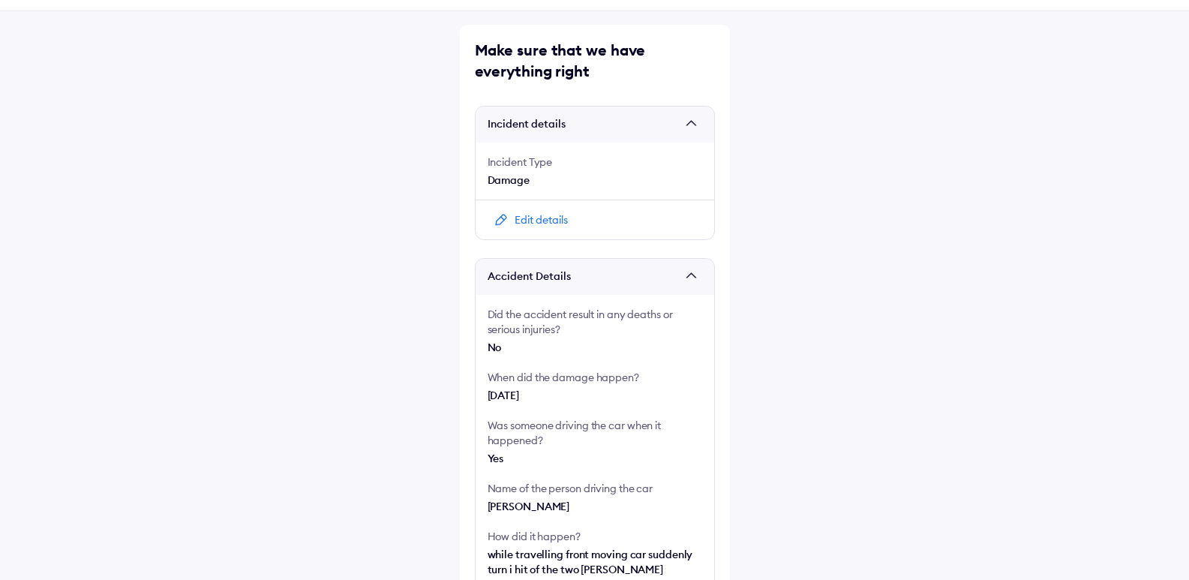
scroll to position [20, 0]
